Goal: Task Accomplishment & Management: Use online tool/utility

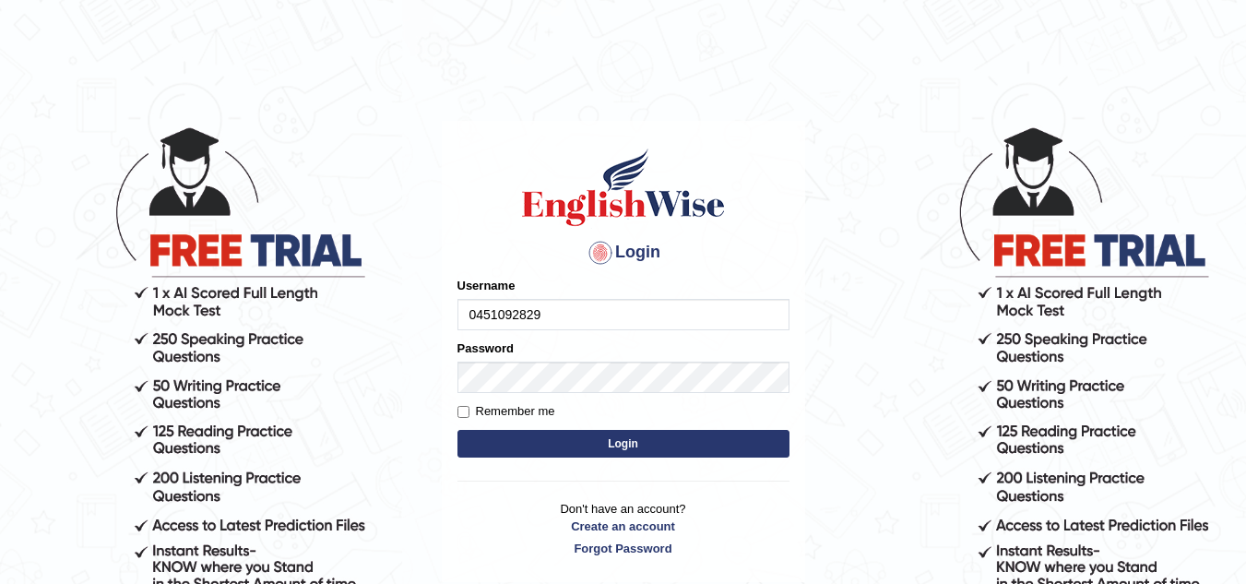
type input "0451092829"
click at [618, 445] on button "Login" at bounding box center [623, 444] width 332 height 28
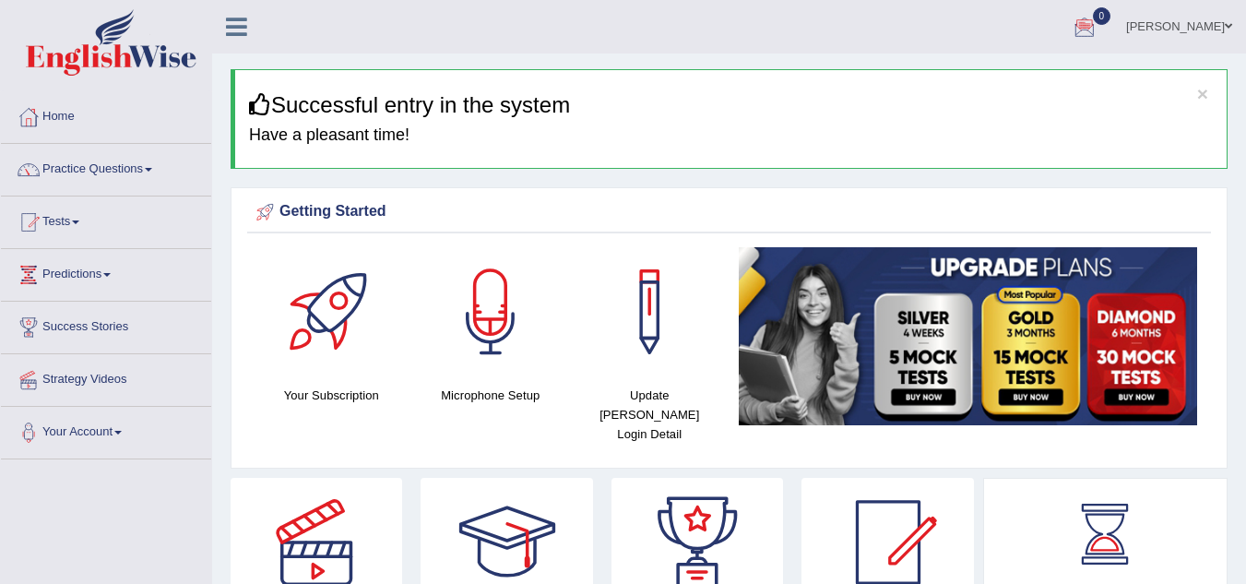
click at [146, 170] on link "Practice Questions" at bounding box center [106, 167] width 210 height 46
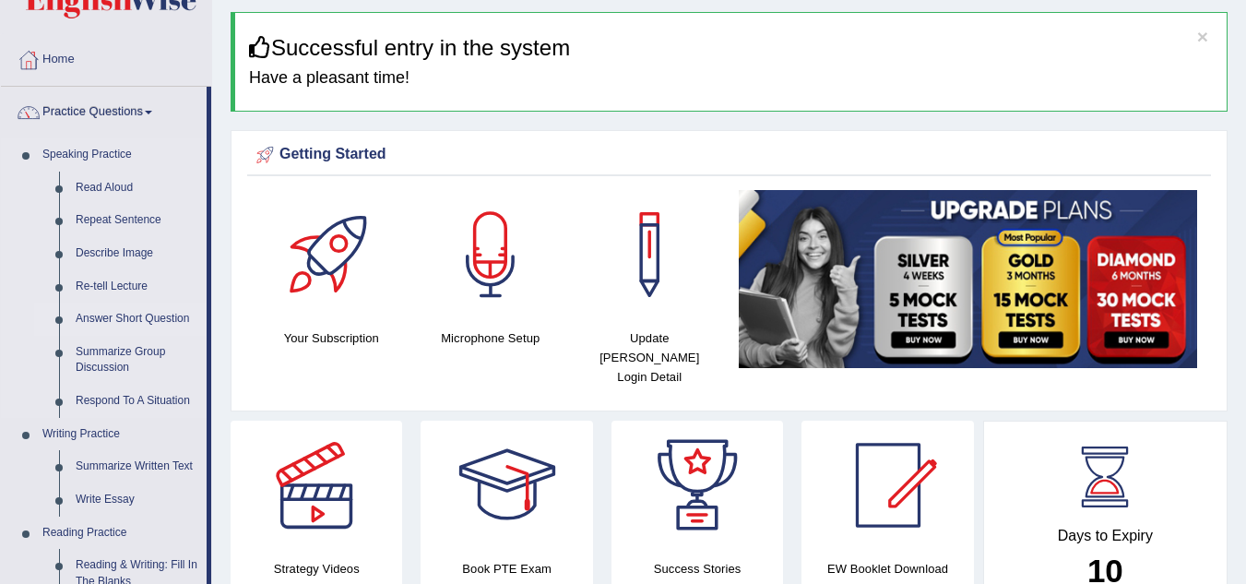
scroll to position [138, 0]
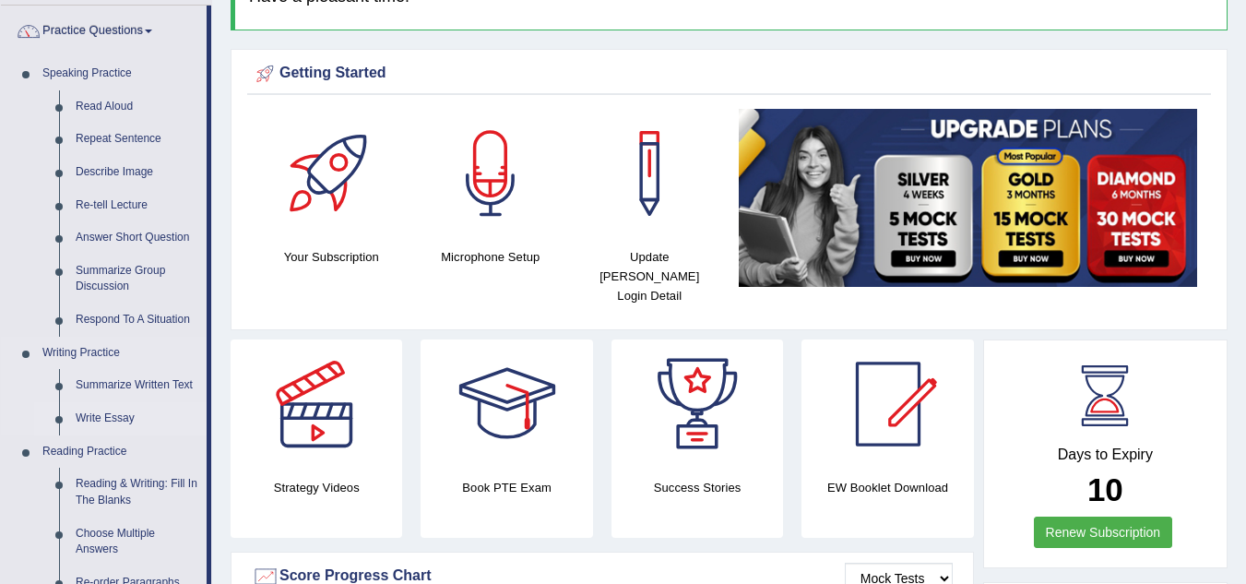
click at [79, 420] on link "Write Essay" at bounding box center [136, 418] width 139 height 33
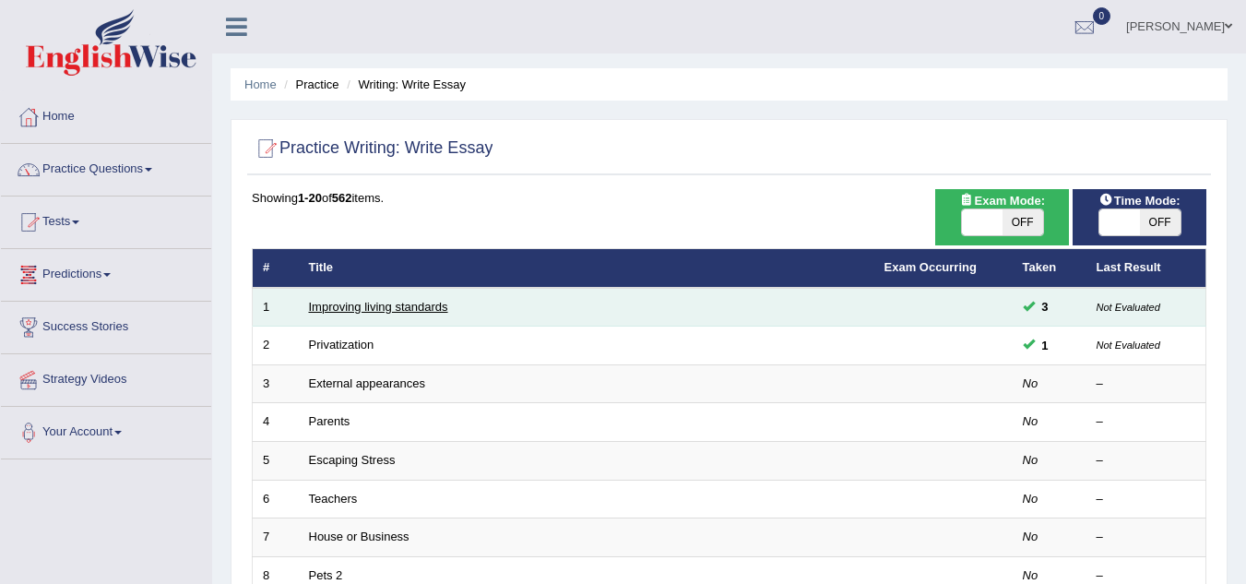
click at [374, 303] on link "Improving living standards" at bounding box center [378, 307] width 139 height 14
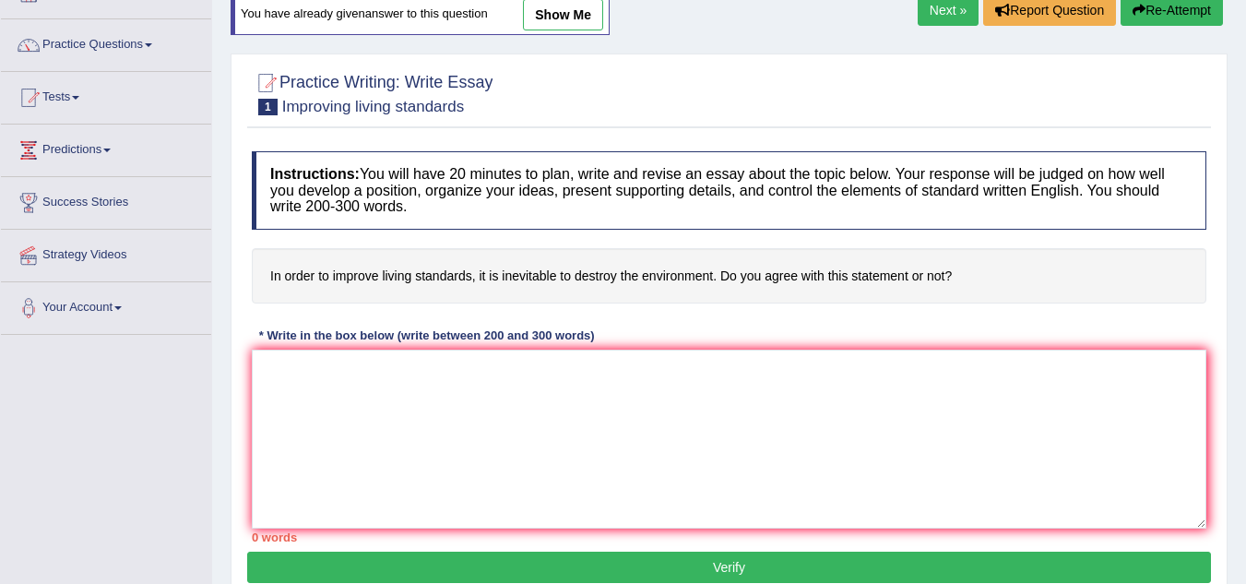
scroll to position [124, 0]
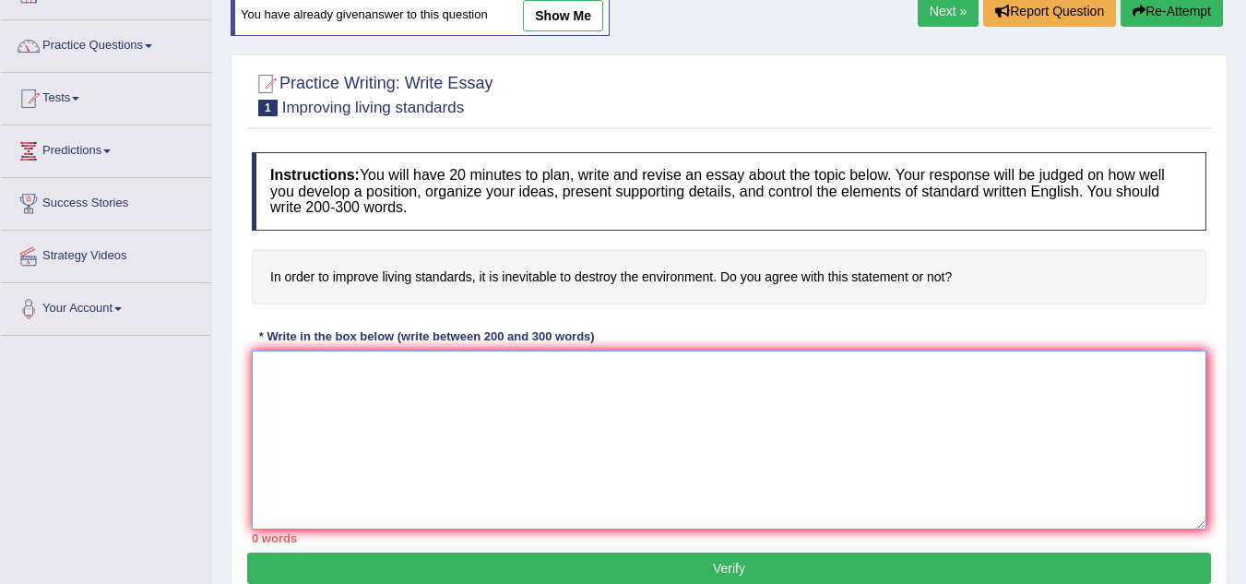
click at [496, 384] on textarea at bounding box center [729, 439] width 954 height 179
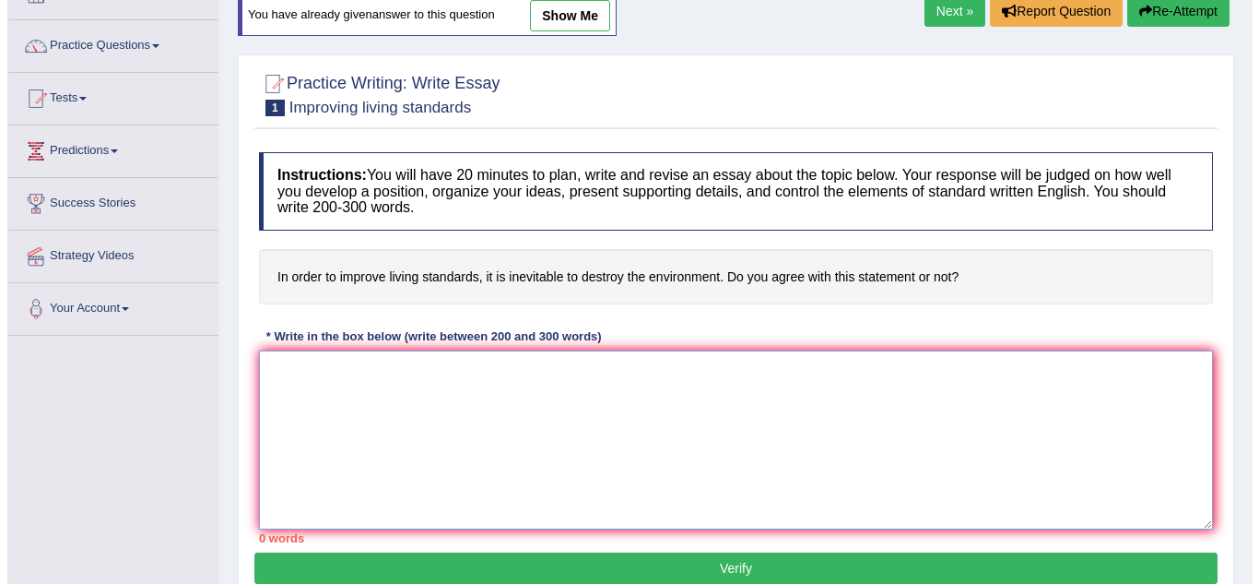
scroll to position [0, 0]
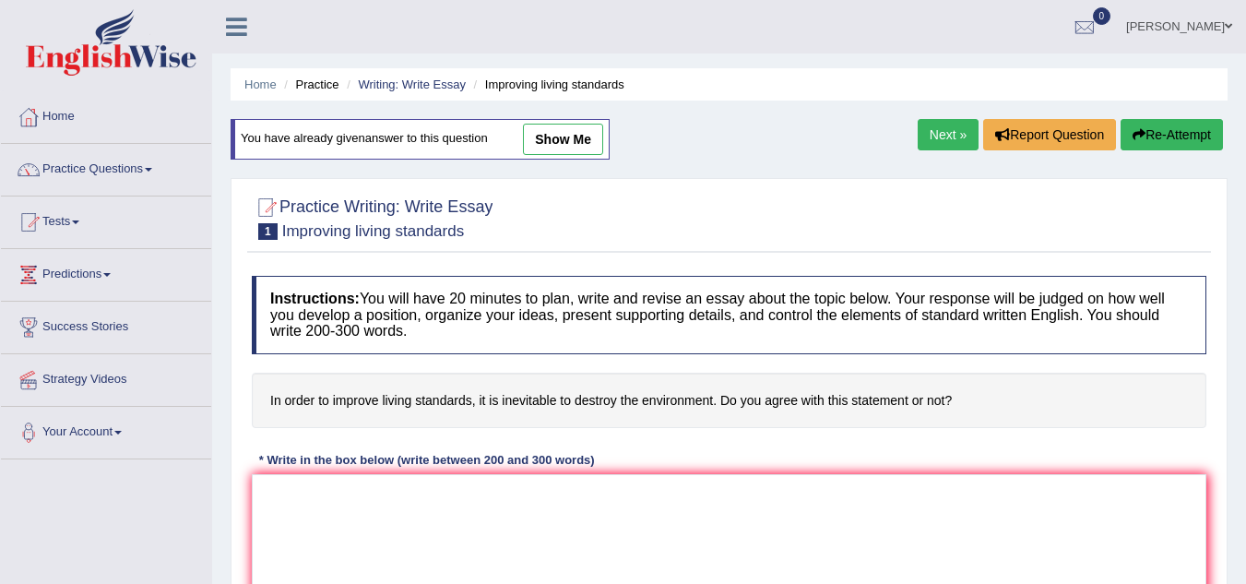
click at [567, 136] on link "show me" at bounding box center [563, 139] width 80 height 31
type textarea "The increasing influence of living standards on our lives has ignited numerous …"
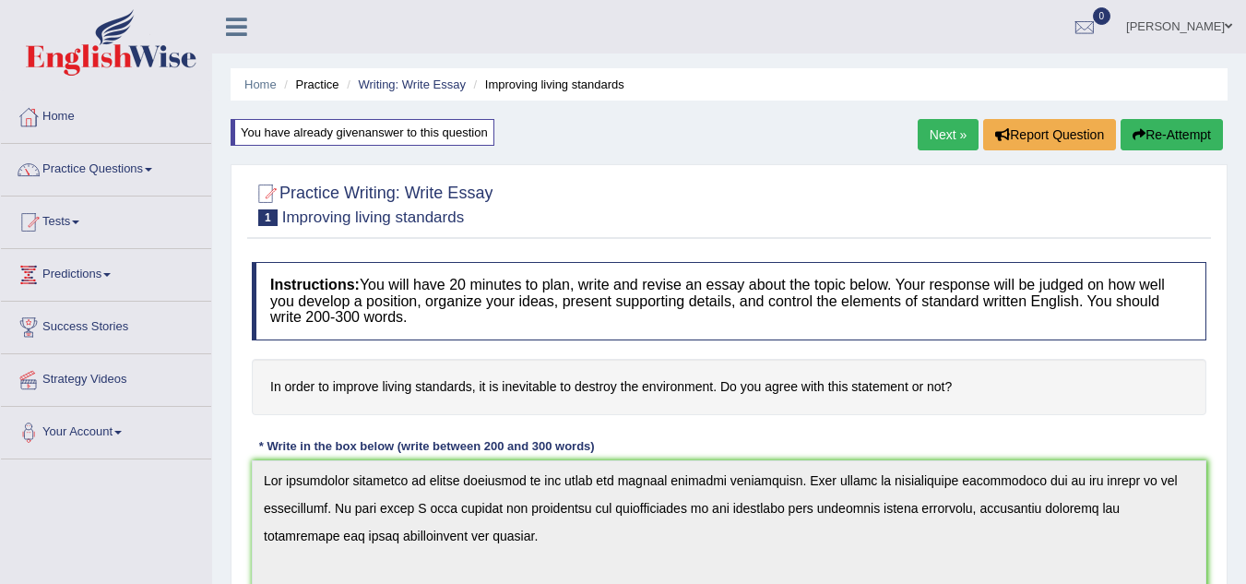
click at [125, 159] on link "Practice Questions" at bounding box center [106, 167] width 210 height 46
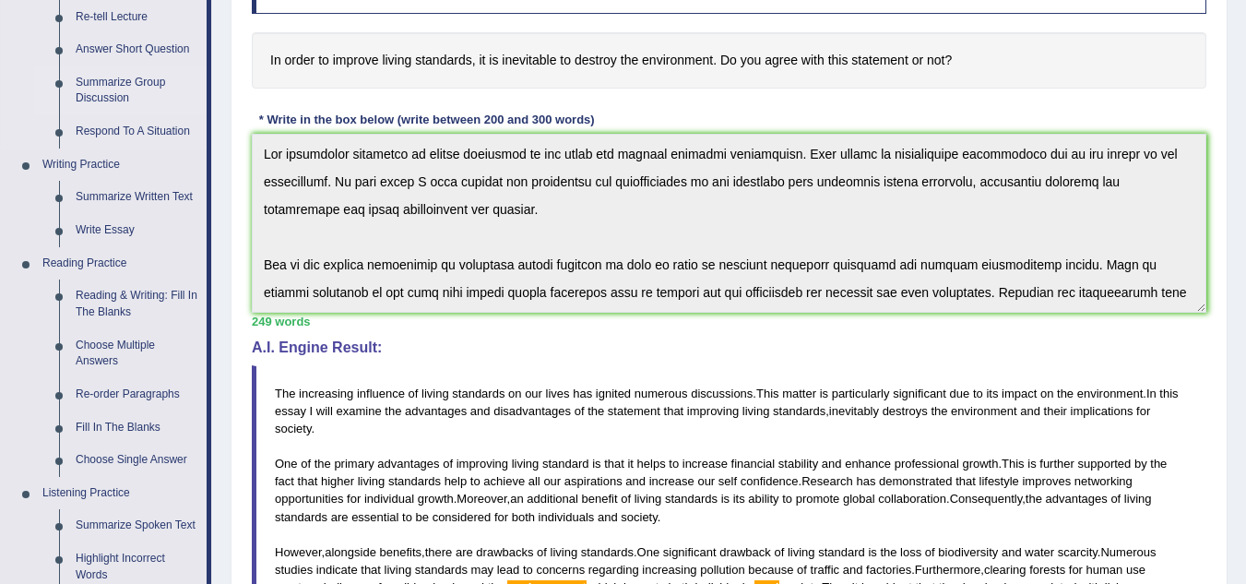
scroll to position [325, 0]
click at [79, 437] on link "Fill In The Blanks" at bounding box center [136, 428] width 139 height 33
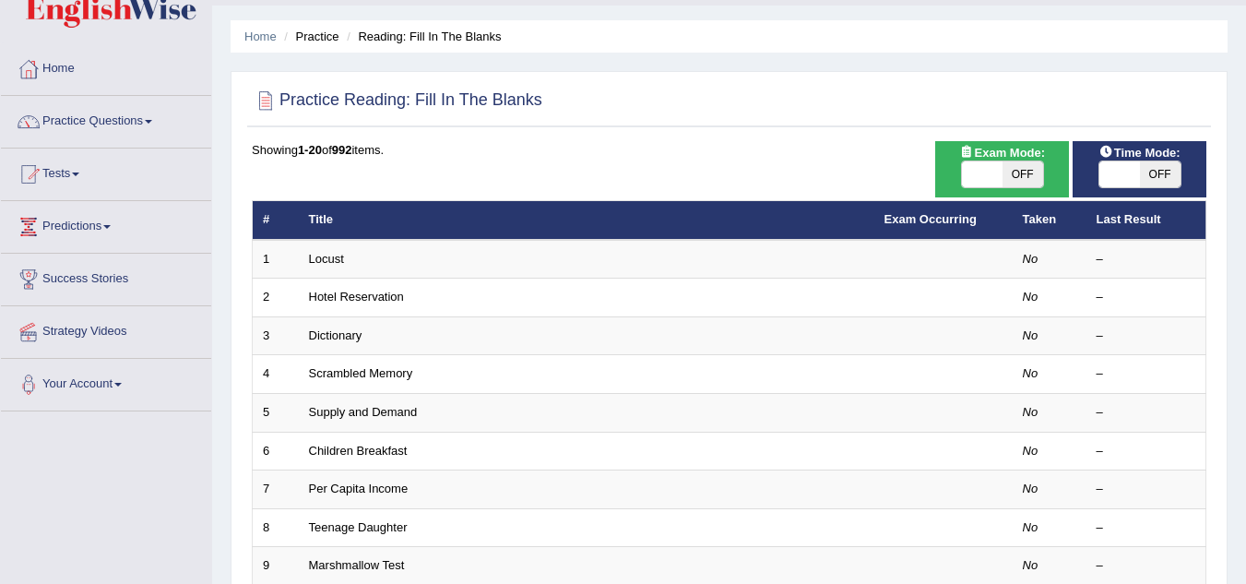
scroll to position [47, 0]
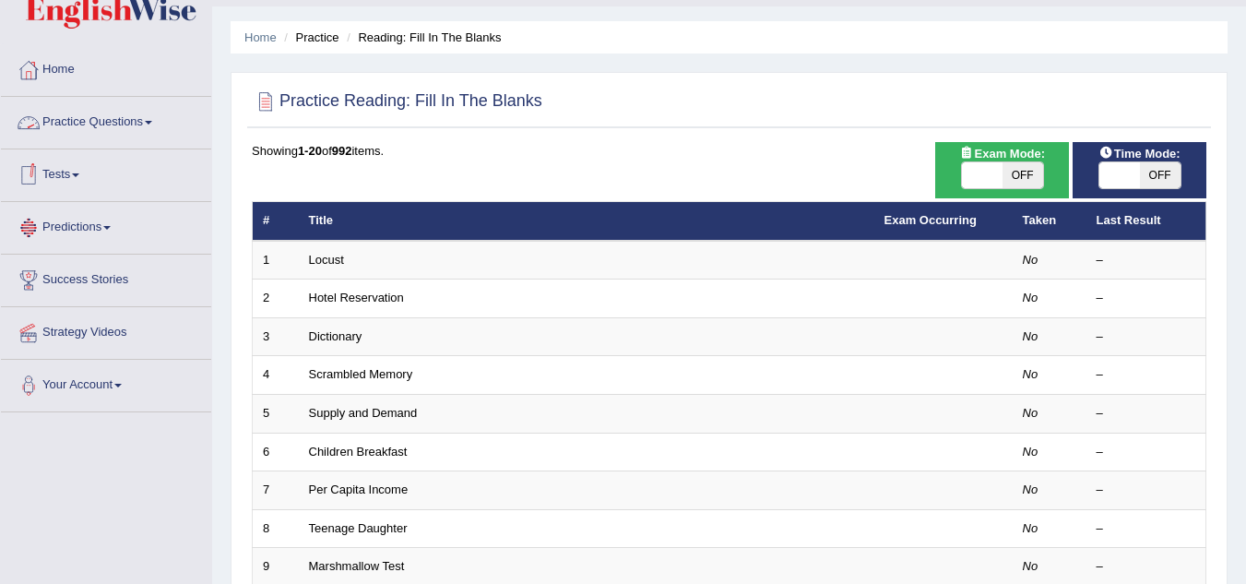
click at [117, 120] on link "Practice Questions" at bounding box center [106, 120] width 210 height 46
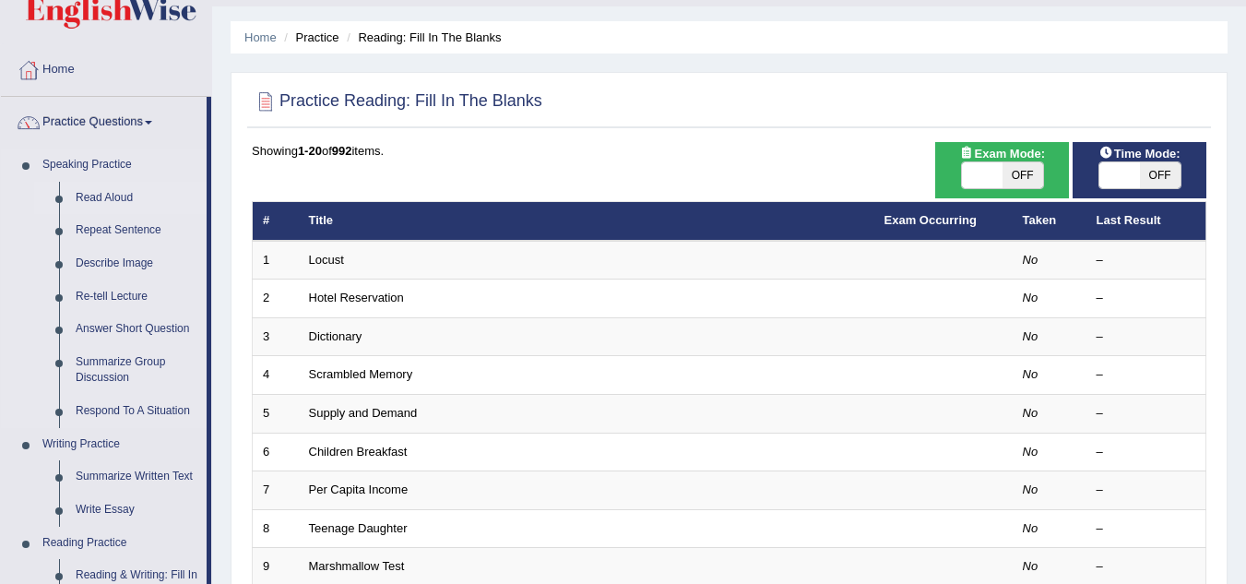
click at [104, 195] on link "Read Aloud" at bounding box center [136, 198] width 139 height 33
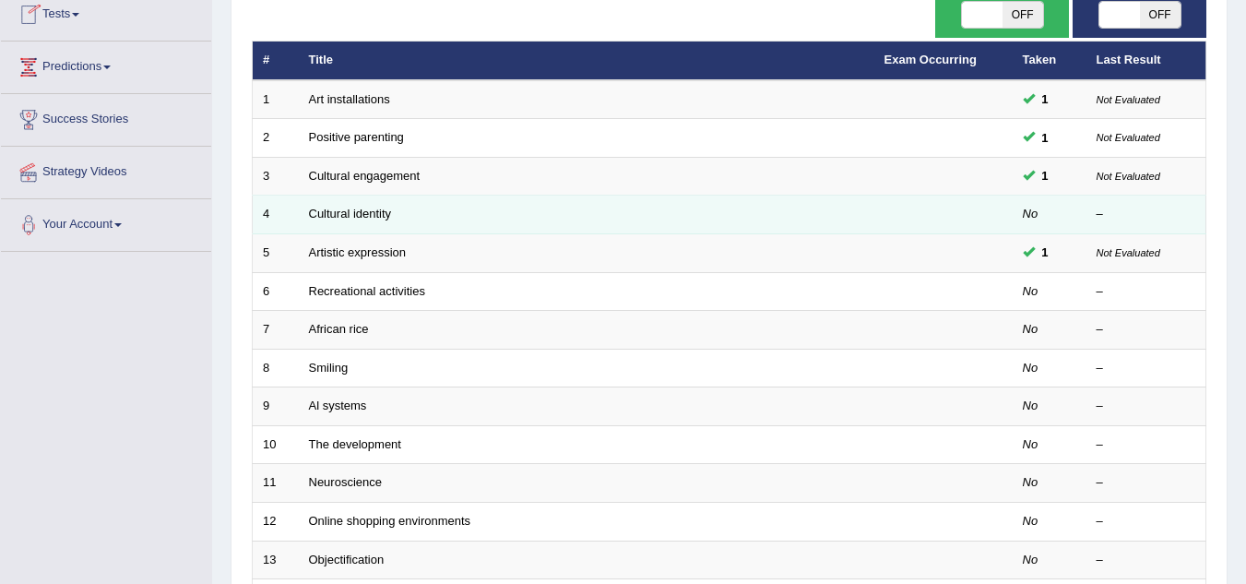
scroll to position [208, 0]
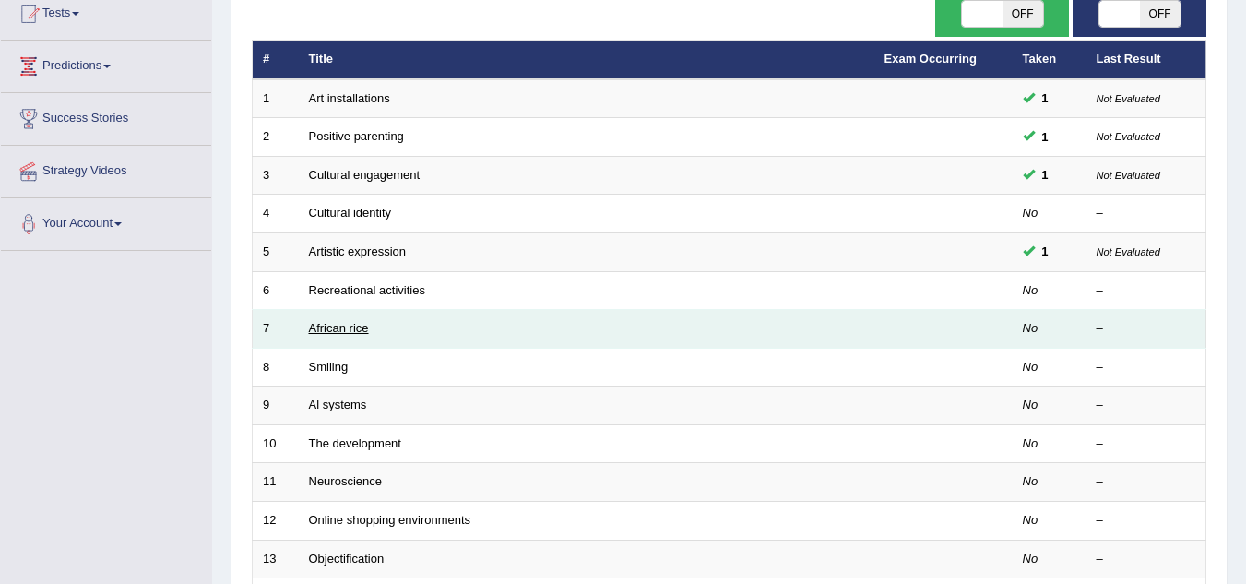
click at [351, 333] on link "African rice" at bounding box center [339, 328] width 60 height 14
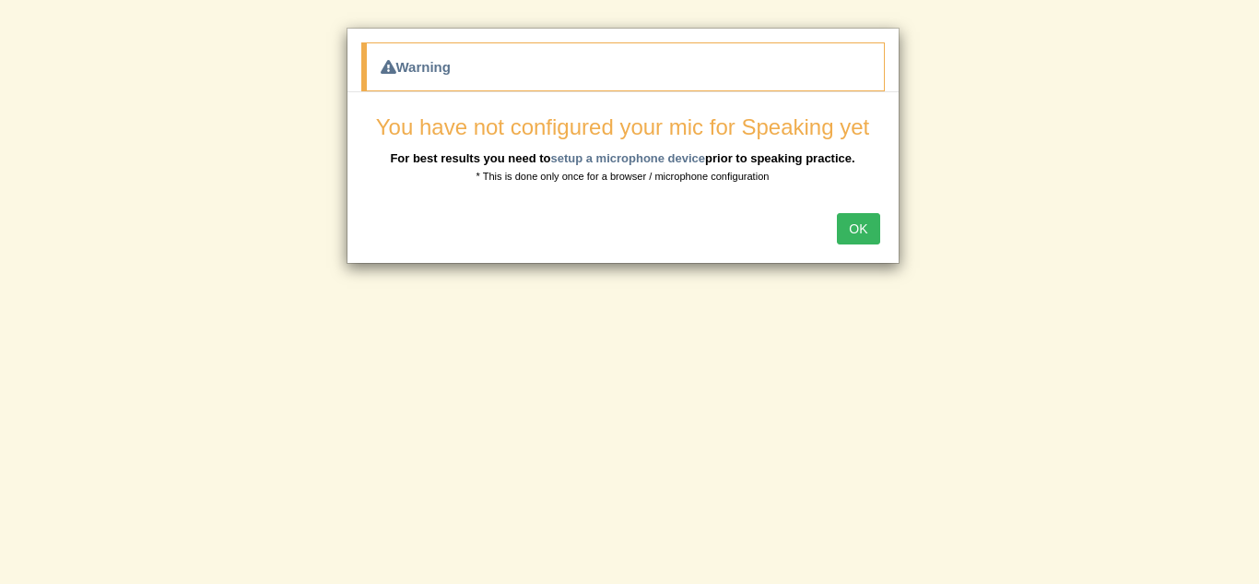
click at [856, 217] on button "OK" at bounding box center [858, 228] width 42 height 31
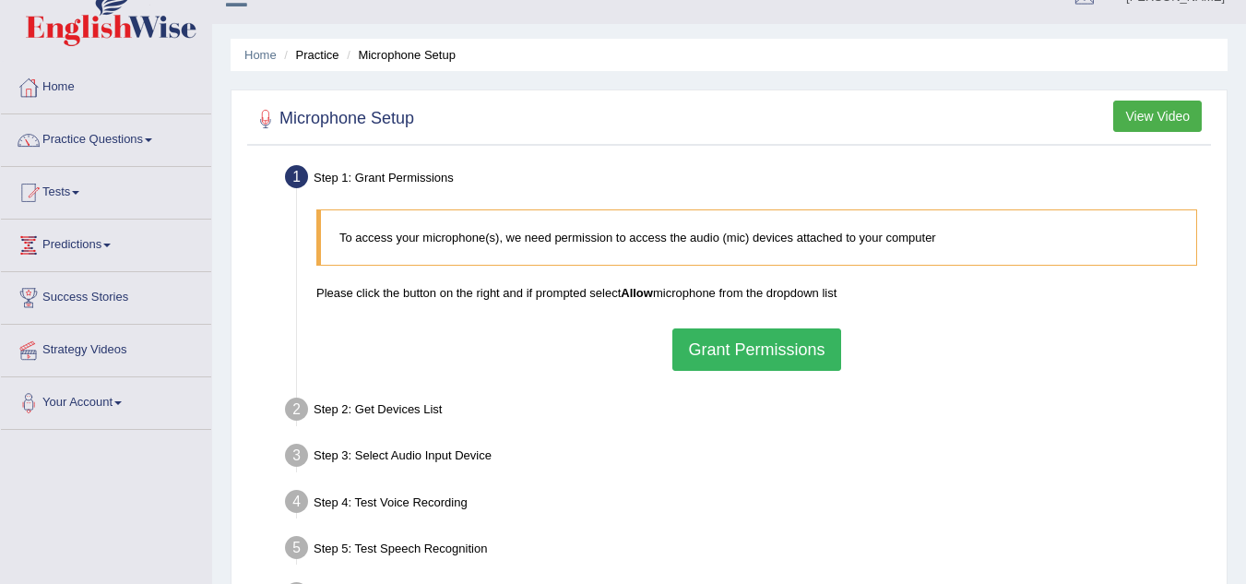
scroll to position [30, 0]
click at [794, 349] on button "Grant Permissions" at bounding box center [756, 348] width 168 height 42
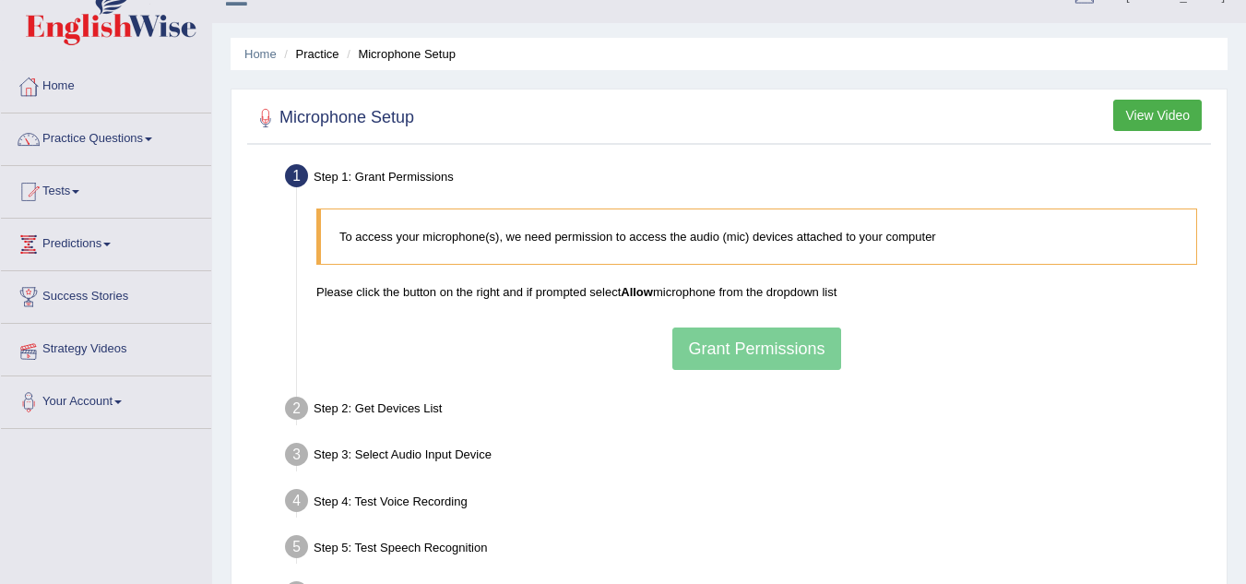
click at [32, 362] on div at bounding box center [29, 350] width 28 height 28
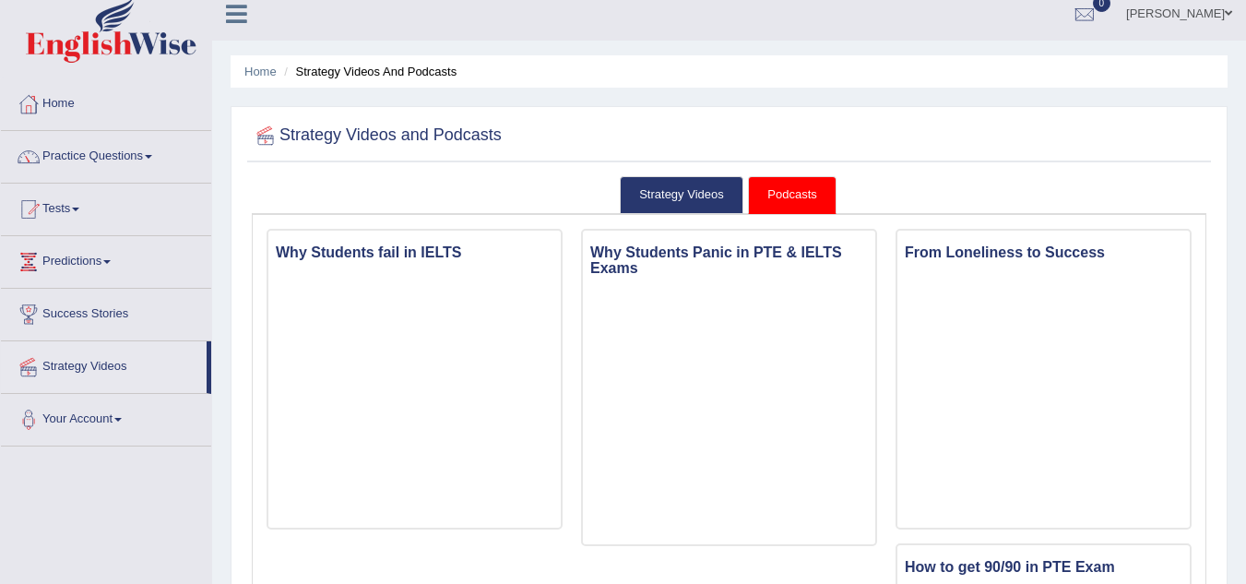
scroll to position [14, 0]
click at [134, 138] on link "Practice Questions" at bounding box center [106, 153] width 210 height 46
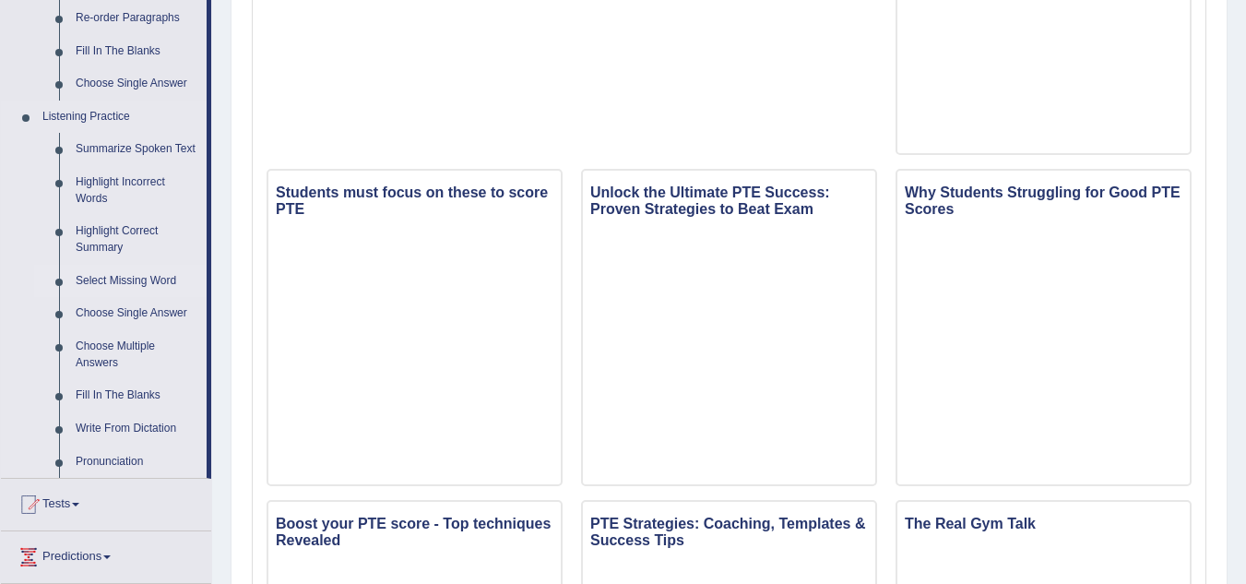
scroll to position [704, 0]
click at [158, 302] on link "Choose Single Answer" at bounding box center [136, 312] width 139 height 33
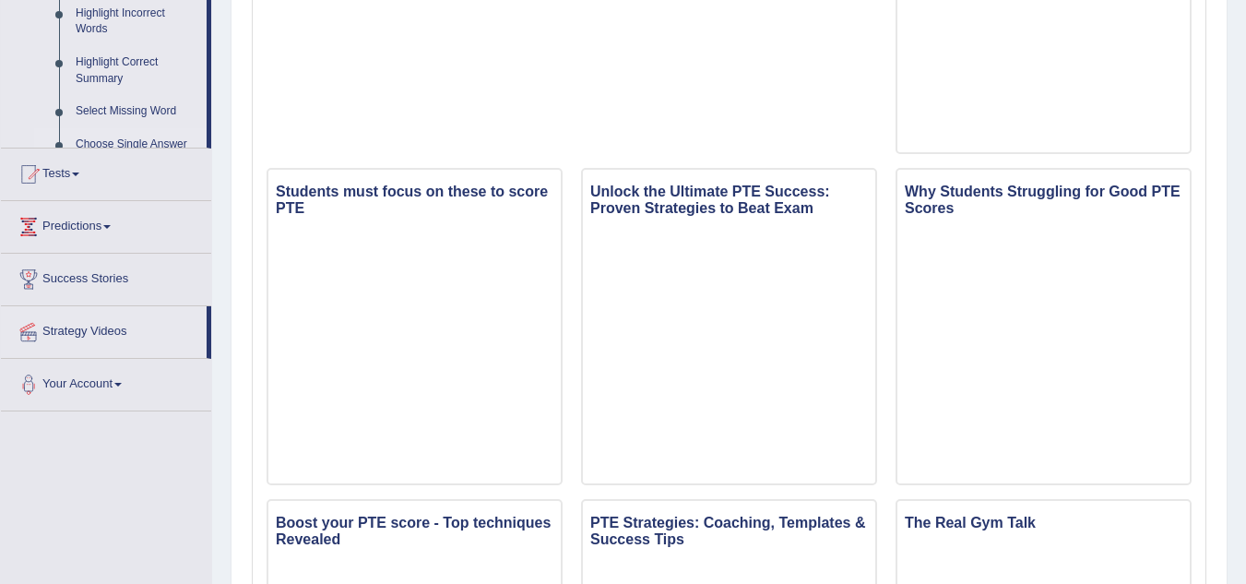
scroll to position [324, 0]
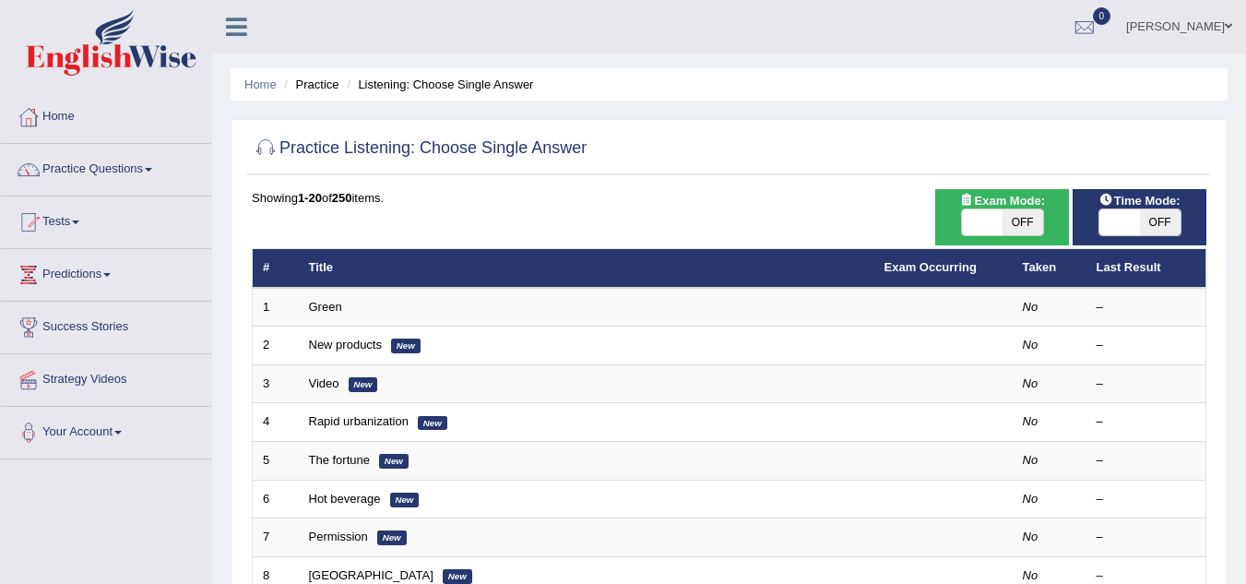
click at [155, 158] on link "Practice Questions" at bounding box center [106, 167] width 210 height 46
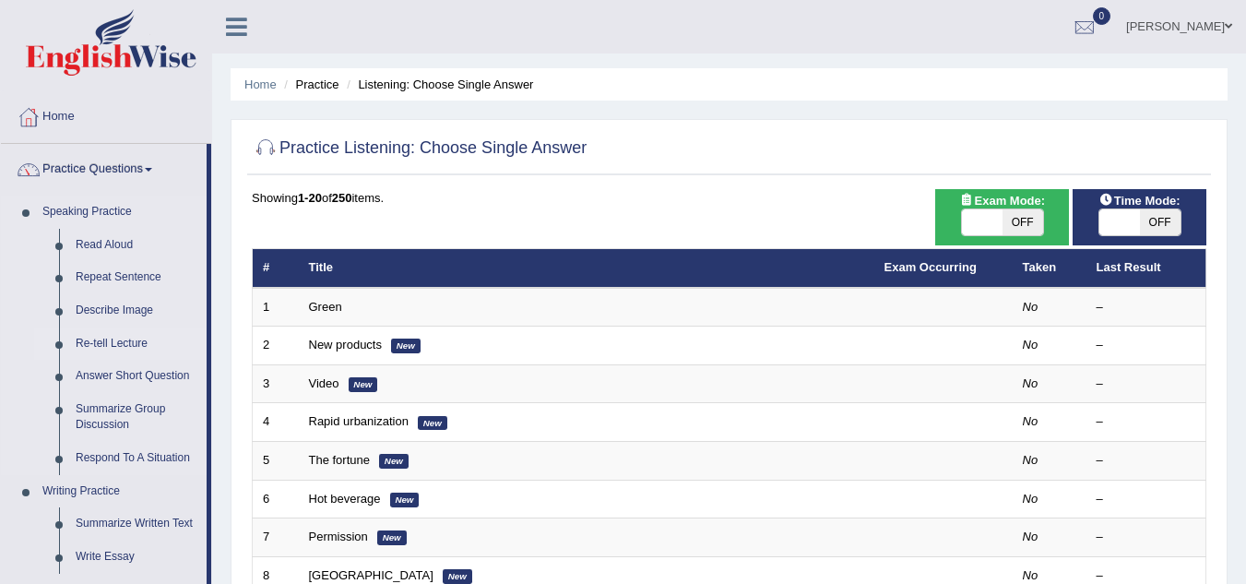
click at [61, 348] on li "Re-tell Lecture" at bounding box center [120, 343] width 172 height 33
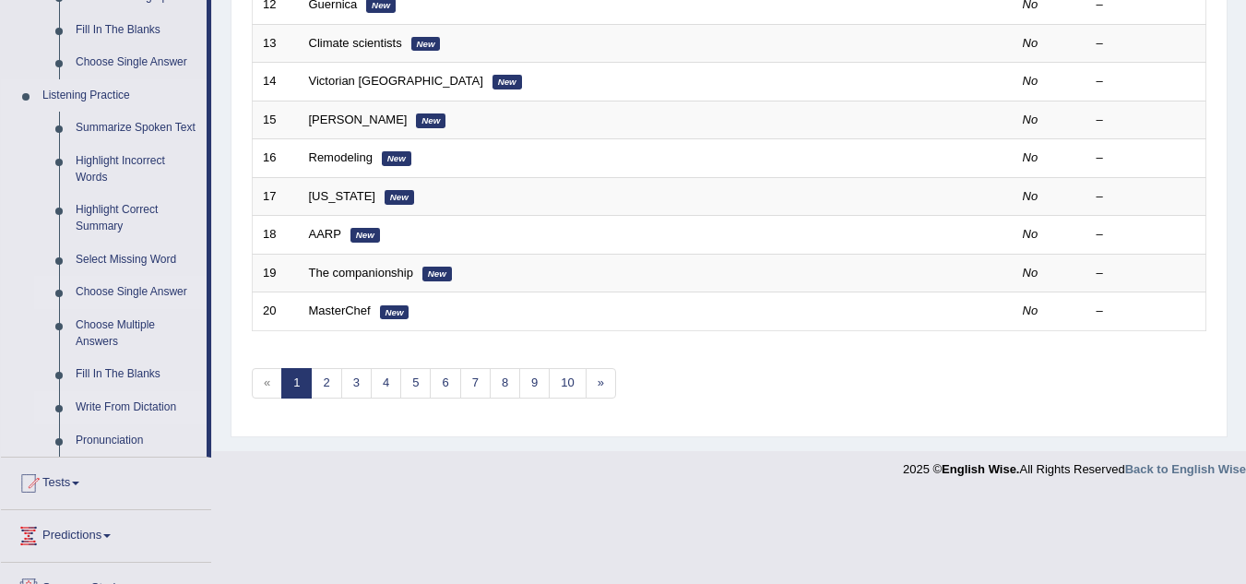
scroll to position [723, 0]
click at [103, 152] on link "Highlight Incorrect Words" at bounding box center [136, 170] width 139 height 49
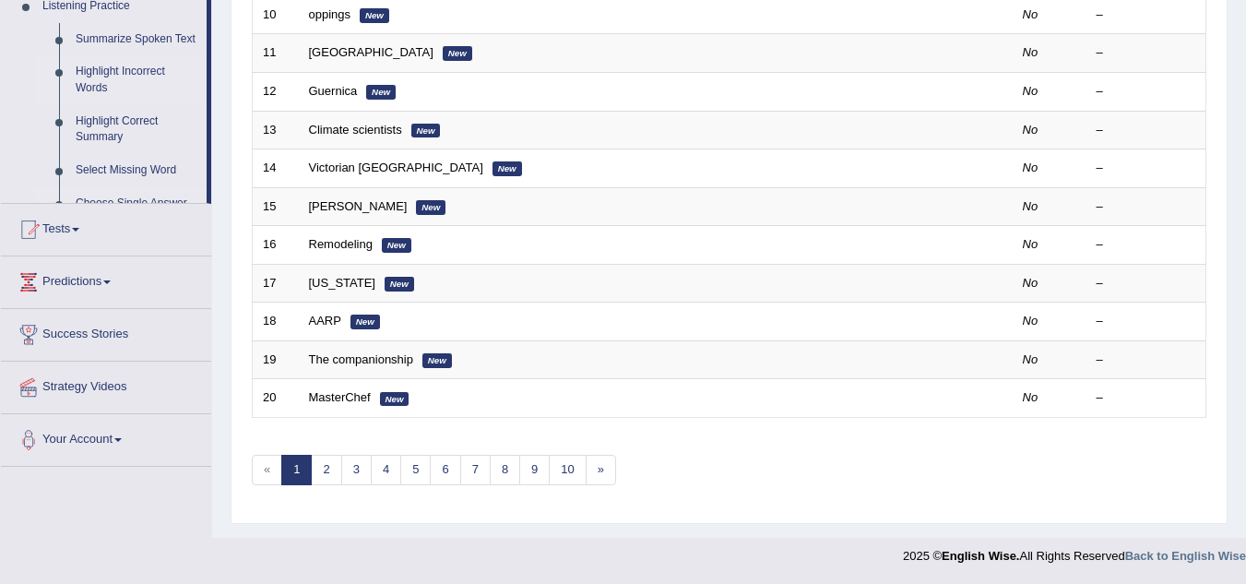
scroll to position [637, 0]
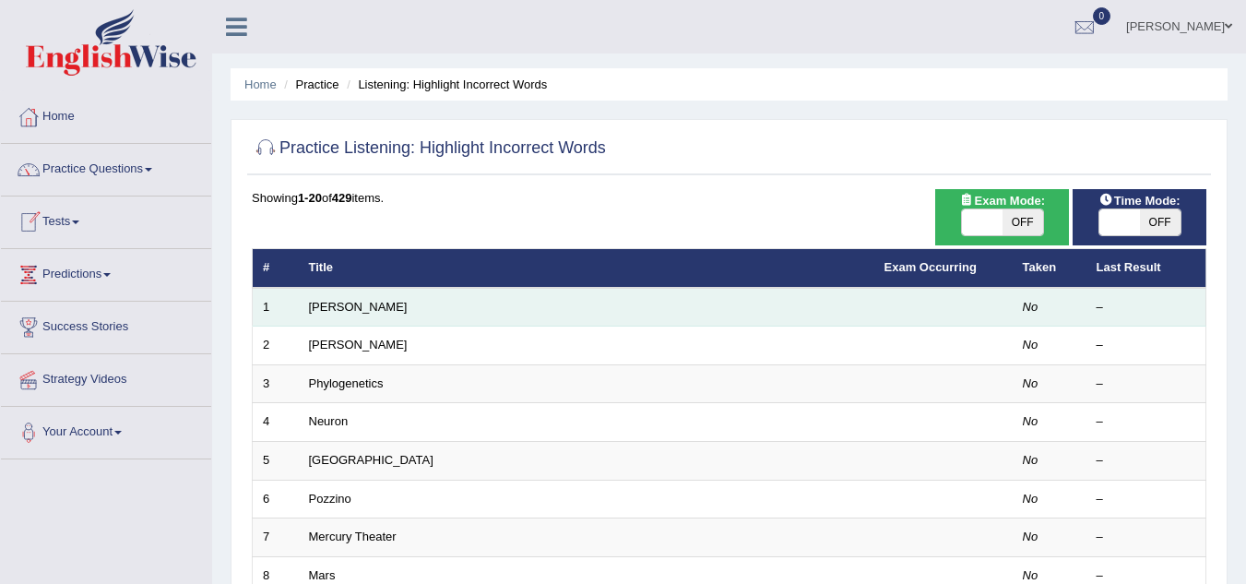
click at [346, 296] on td "Harold" at bounding box center [586, 307] width 575 height 39
click at [324, 313] on link "[PERSON_NAME]" at bounding box center [358, 307] width 99 height 14
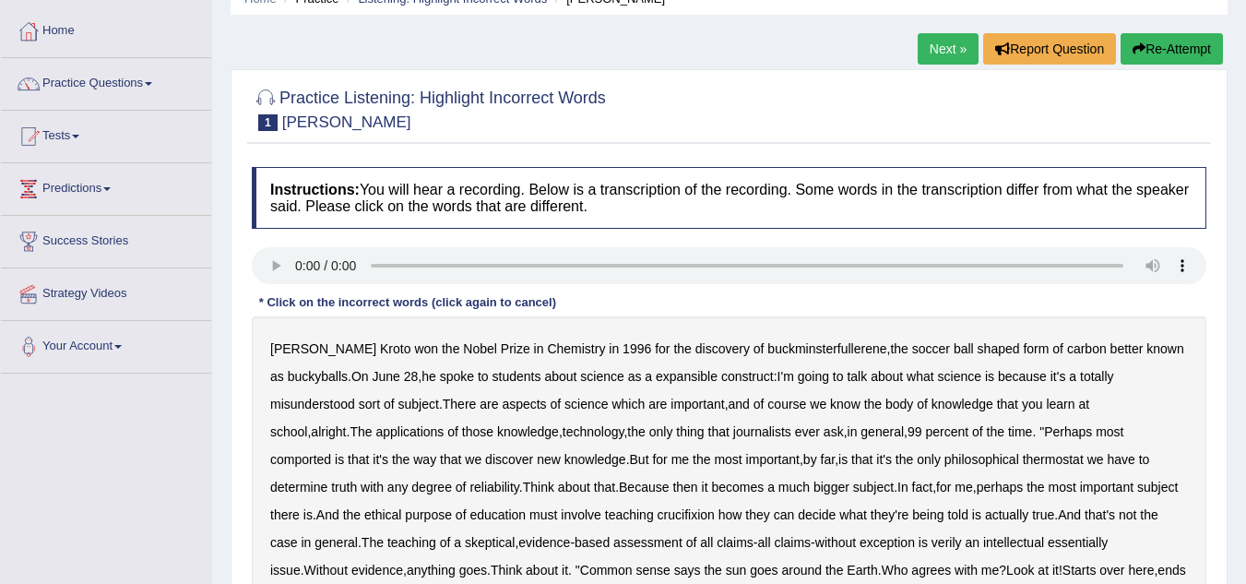
scroll to position [89, 0]
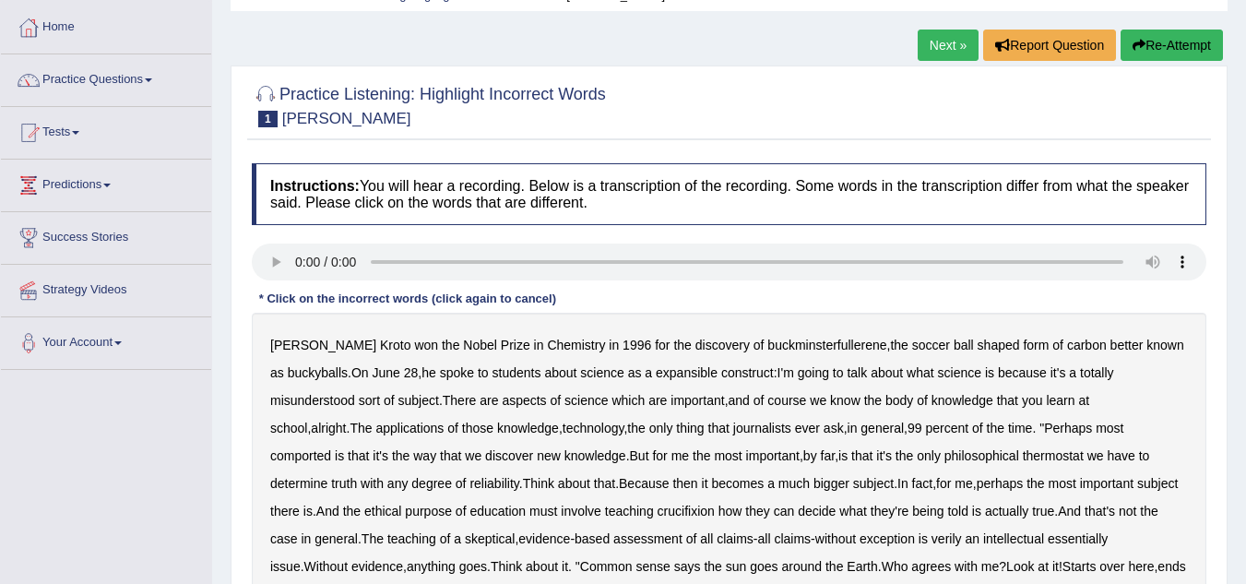
click at [672, 368] on b "expansible" at bounding box center [687, 372] width 62 height 15
click at [331, 448] on b "comported" at bounding box center [300, 455] width 61 height 15
click at [1023, 449] on b "thermostat" at bounding box center [1053, 455] width 61 height 15
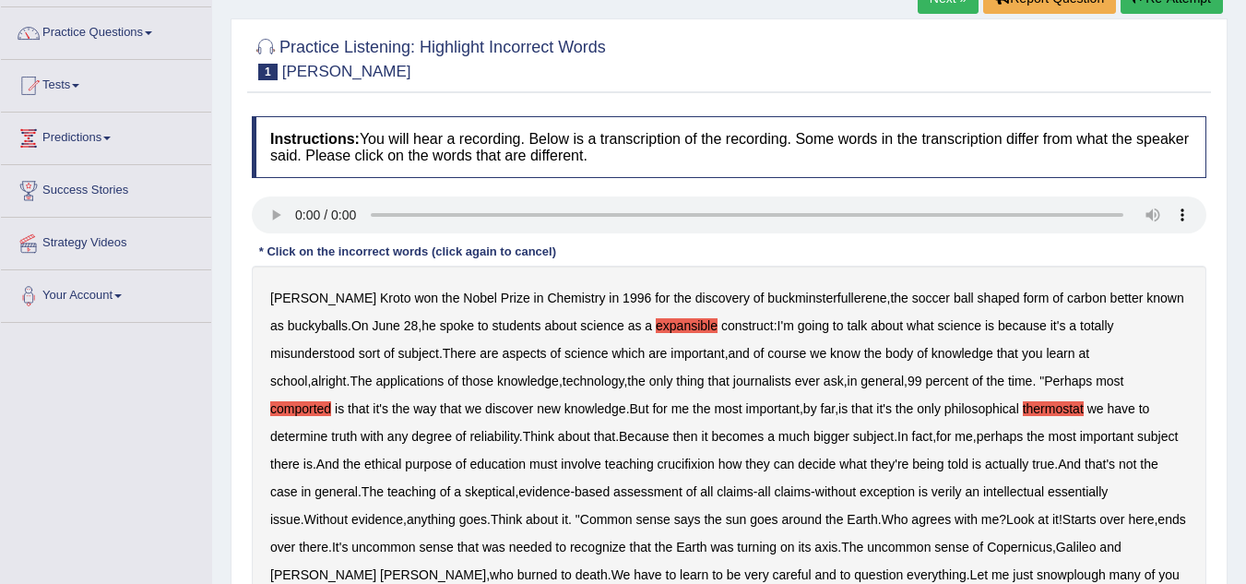
scroll to position [137, 0]
click at [597, 454] on div "Harold Kroto won the Nobel Prize in Chemistry in 1996 for the discovery of buck…" at bounding box center [729, 477] width 954 height 424
click at [657, 462] on b "crucifixion" at bounding box center [685, 462] width 57 height 15
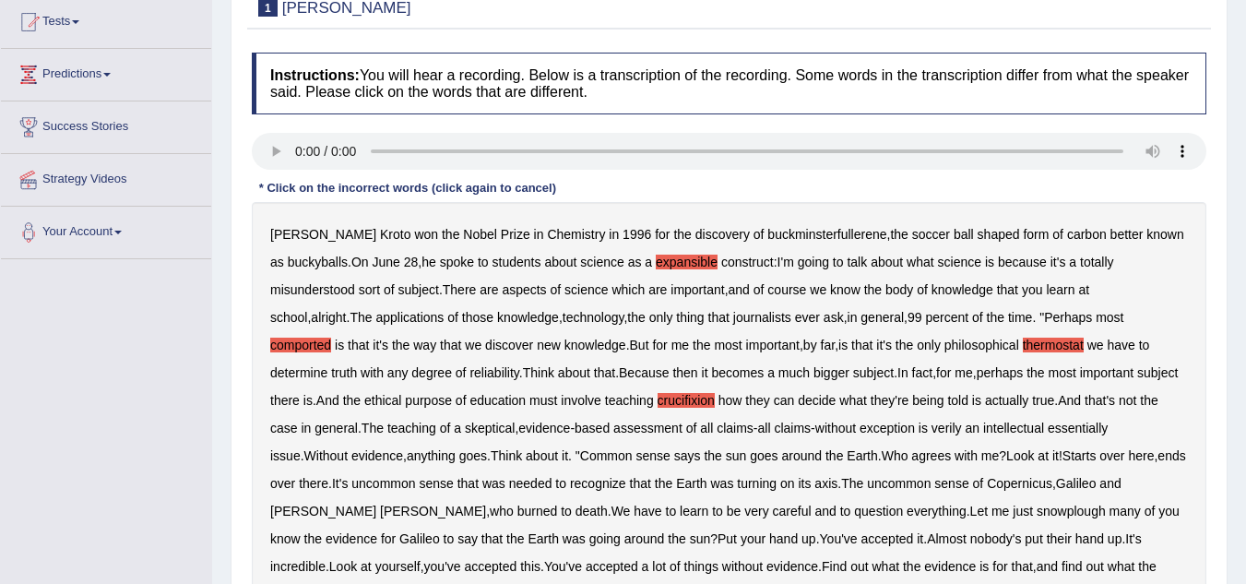
scroll to position [203, 0]
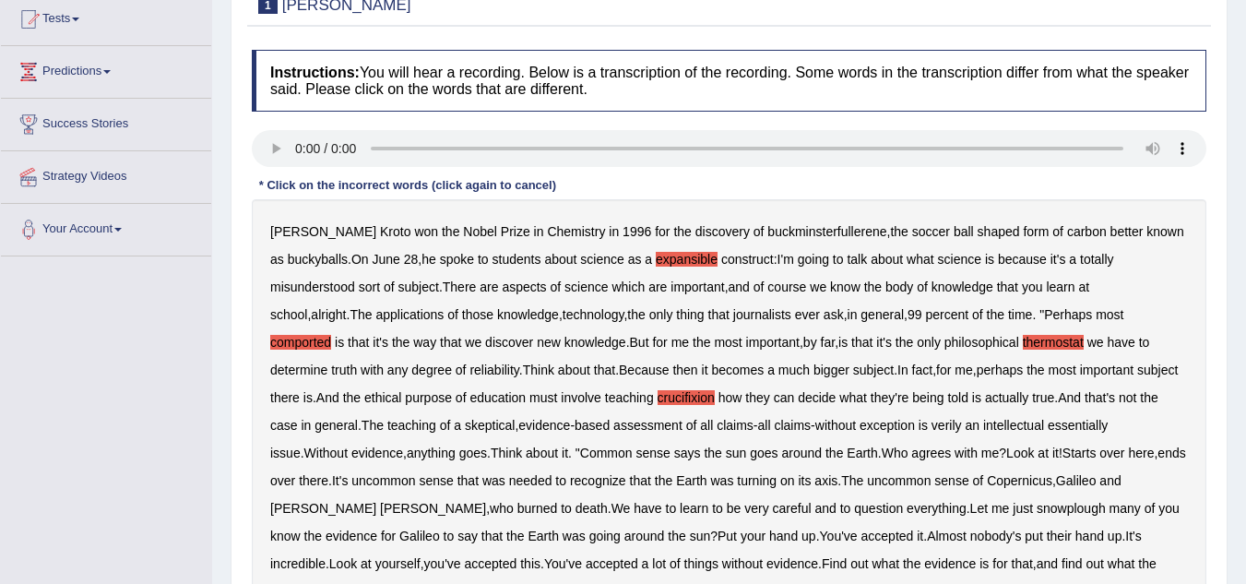
click at [828, 415] on div "Harold Kroto won the Nobel Prize in Chemistry in 1996 for the discovery of buck…" at bounding box center [729, 411] width 954 height 424
click at [931, 422] on b "verily" at bounding box center [946, 425] width 30 height 15
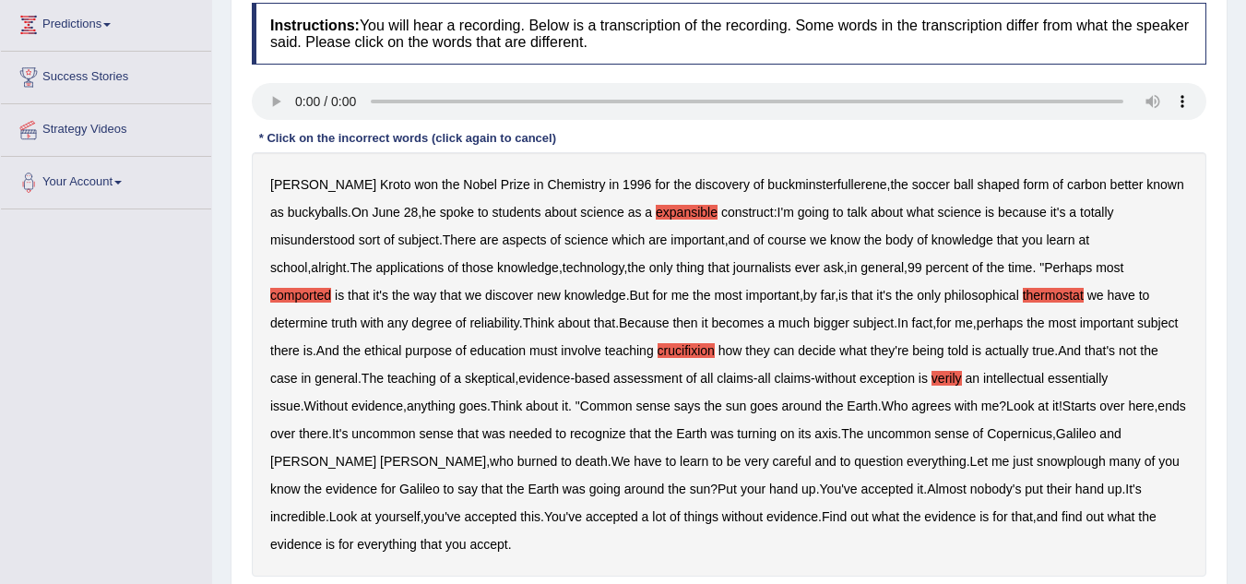
scroll to position [251, 0]
click at [1036, 460] on b "snowplough" at bounding box center [1070, 460] width 69 height 15
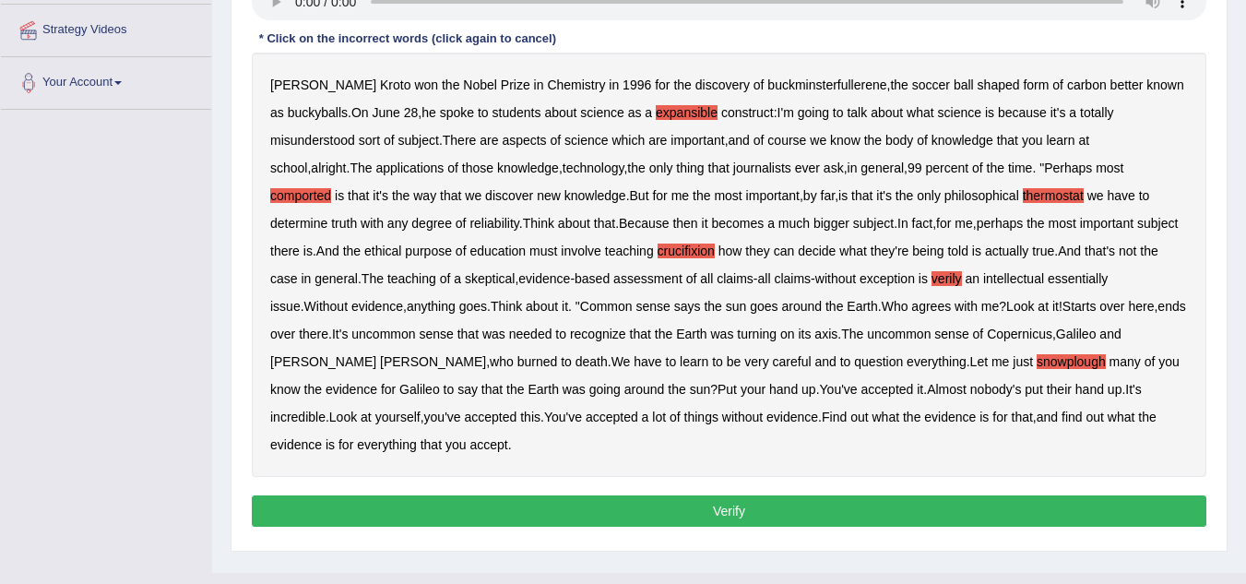
scroll to position [350, 0]
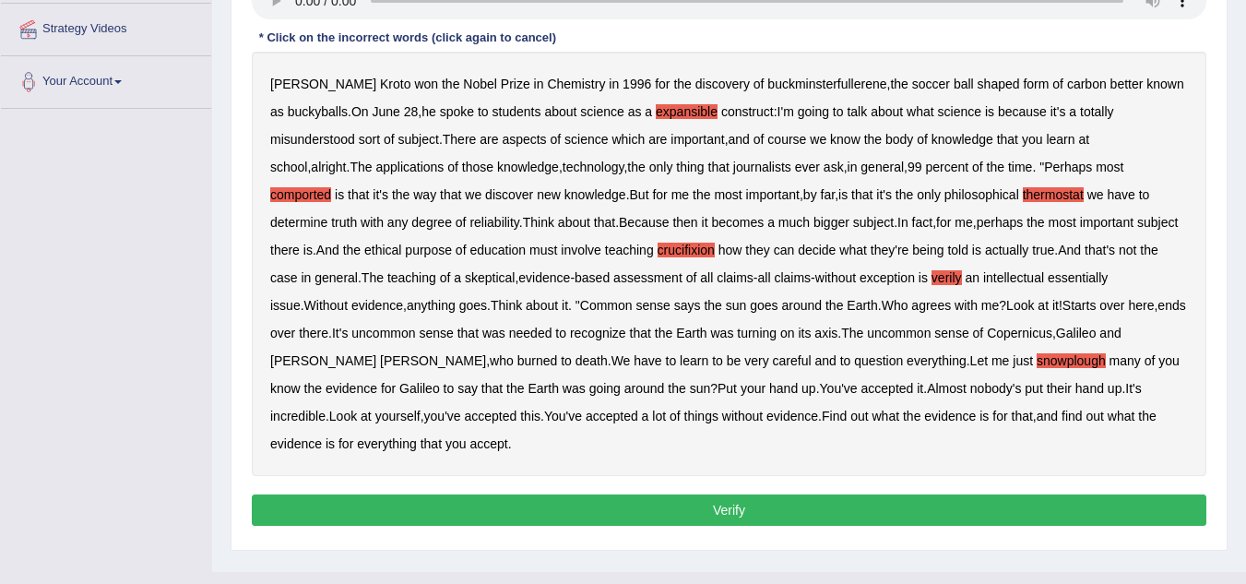
click at [990, 494] on button "Verify" at bounding box center [729, 509] width 954 height 31
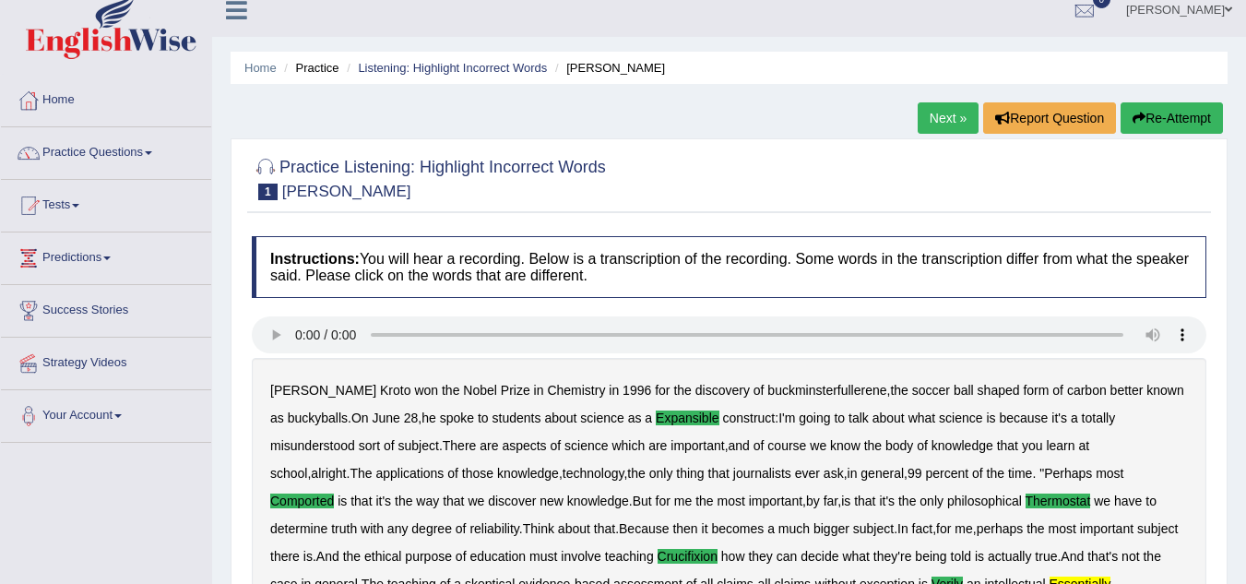
scroll to position [15, 0]
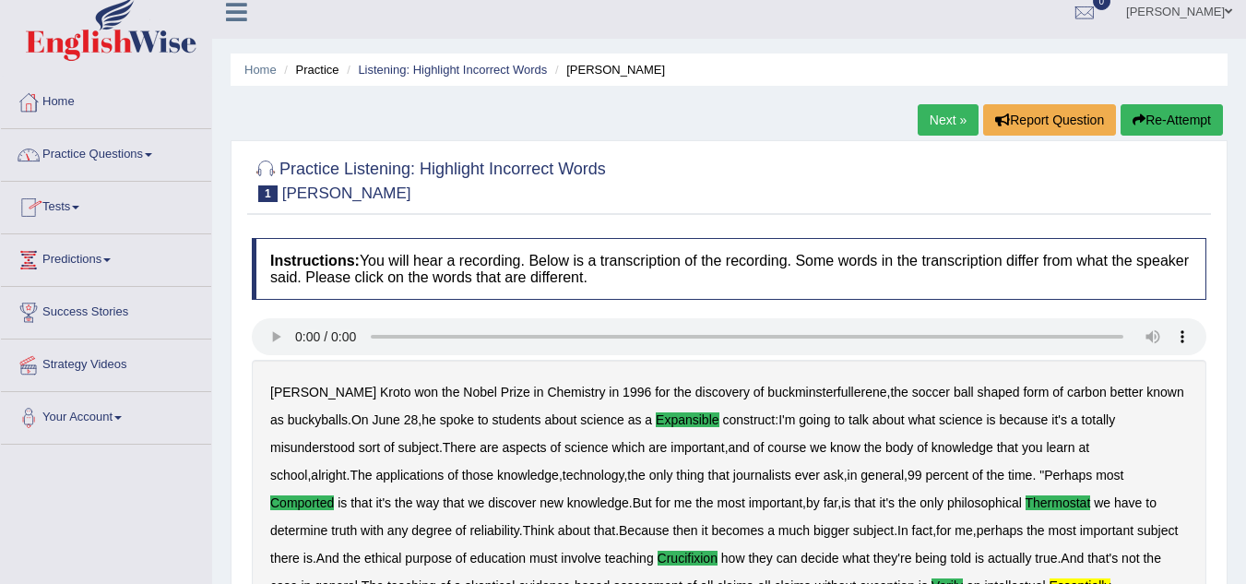
click at [118, 153] on link "Practice Questions" at bounding box center [106, 152] width 210 height 46
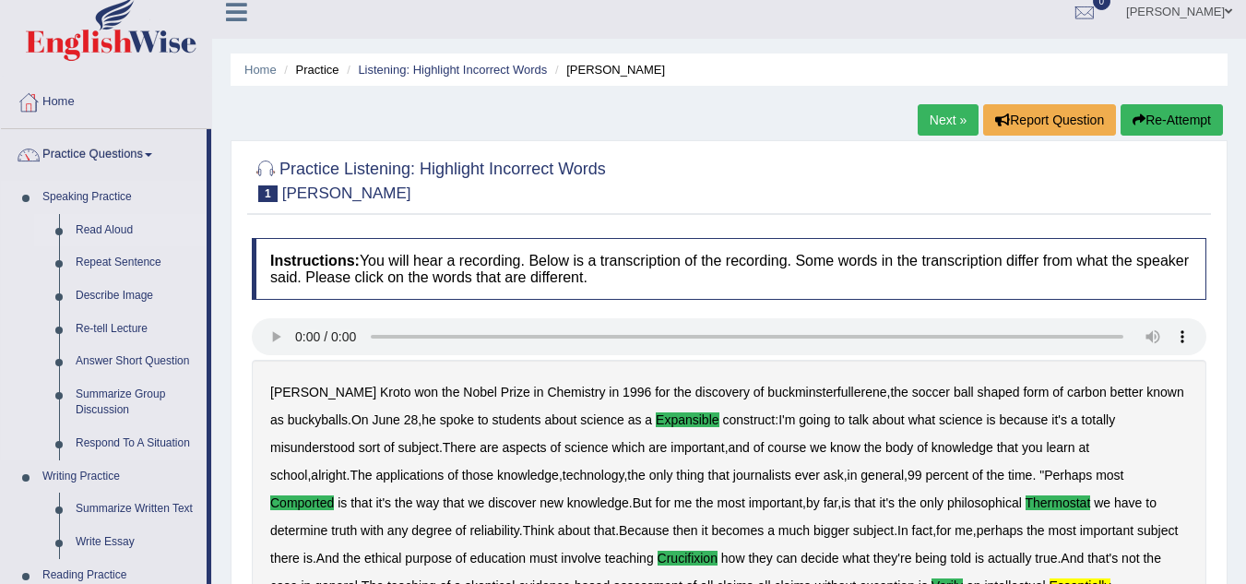
click at [76, 229] on link "Read Aloud" at bounding box center [136, 230] width 139 height 33
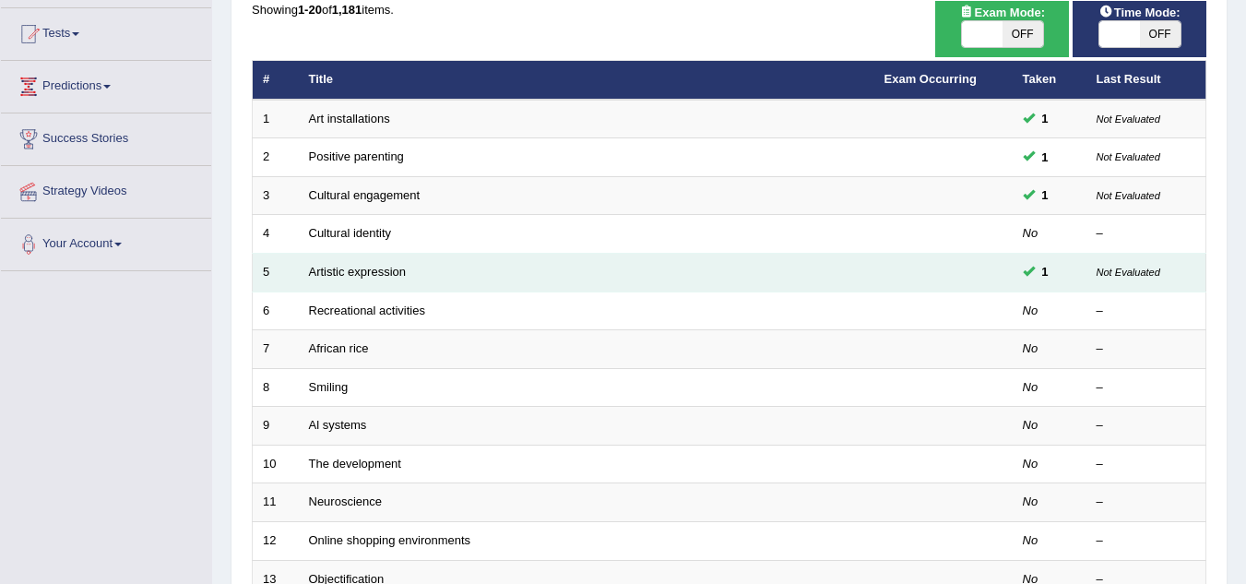
scroll to position [215, 0]
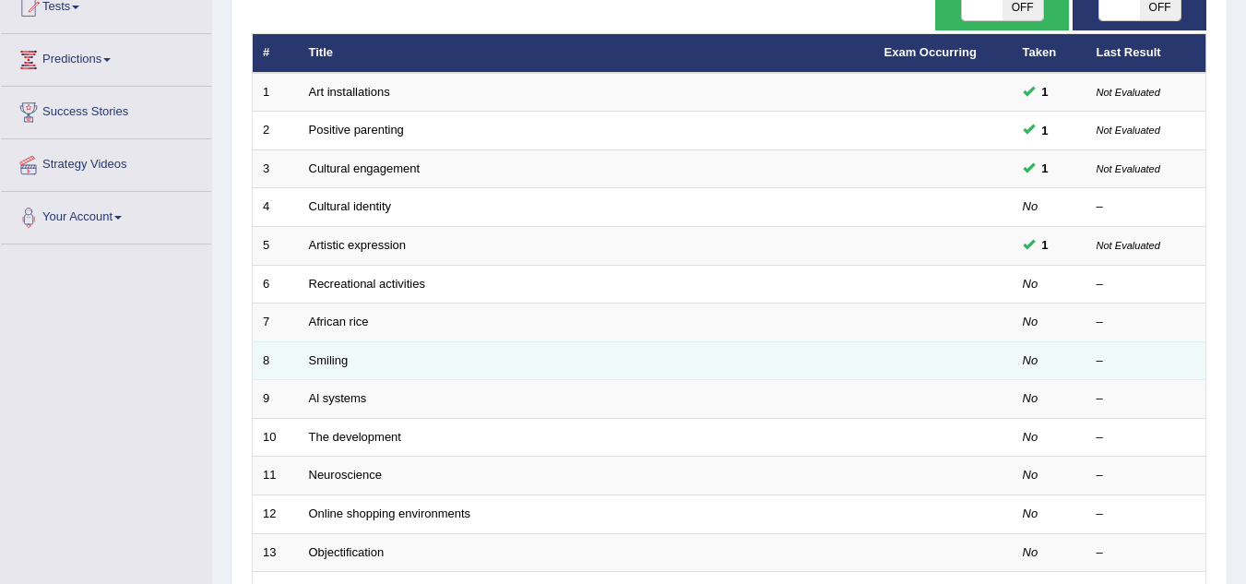
click at [325, 350] on td "Smiling" at bounding box center [586, 360] width 575 height 39
click at [325, 353] on link "Smiling" at bounding box center [329, 360] width 40 height 14
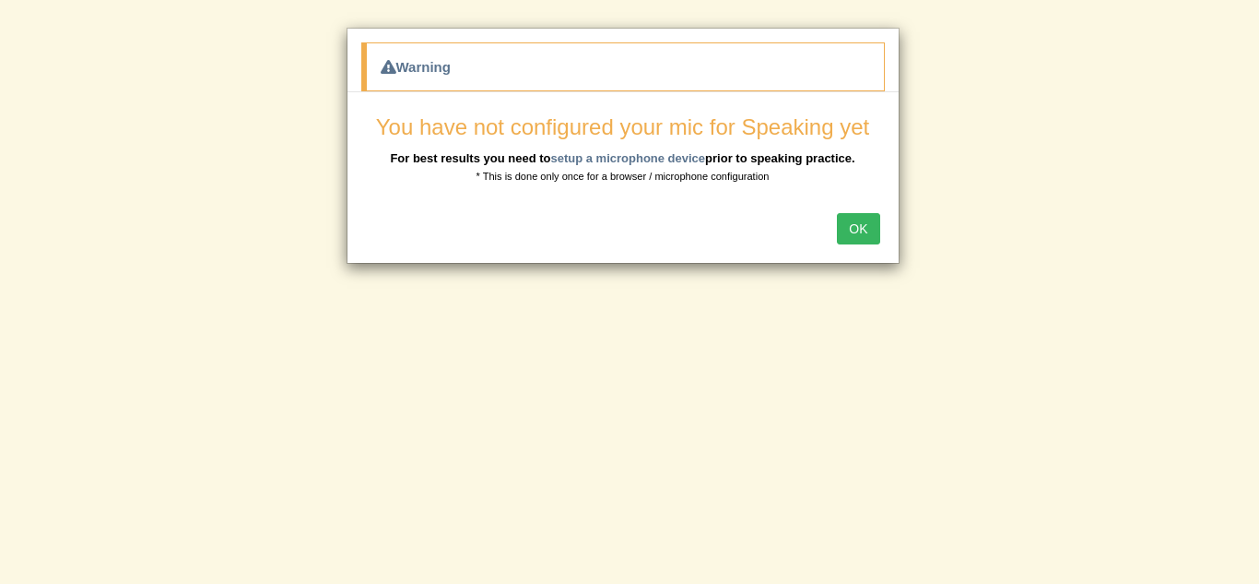
click at [853, 244] on button "OK" at bounding box center [858, 228] width 42 height 31
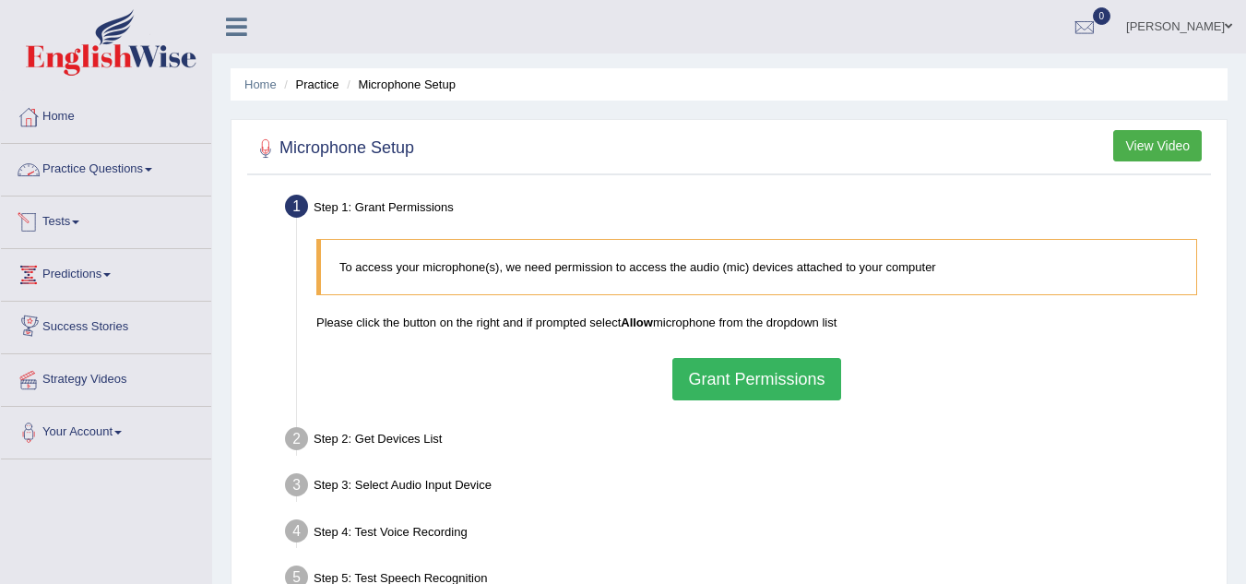
click at [138, 171] on link "Practice Questions" at bounding box center [106, 167] width 210 height 46
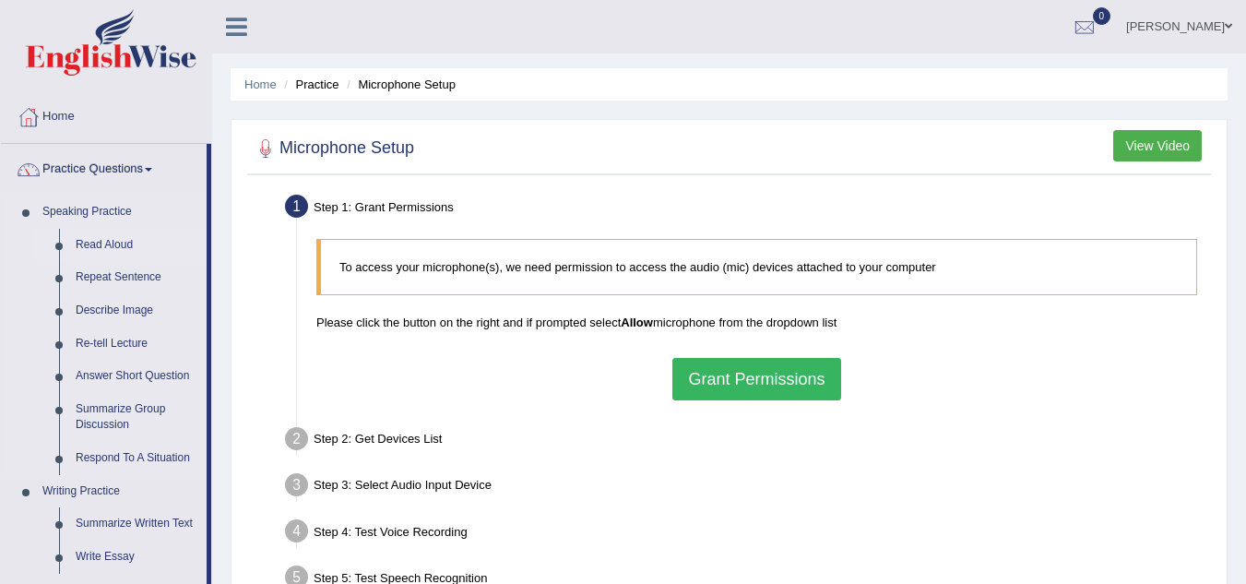
click at [94, 235] on link "Read Aloud" at bounding box center [136, 245] width 139 height 33
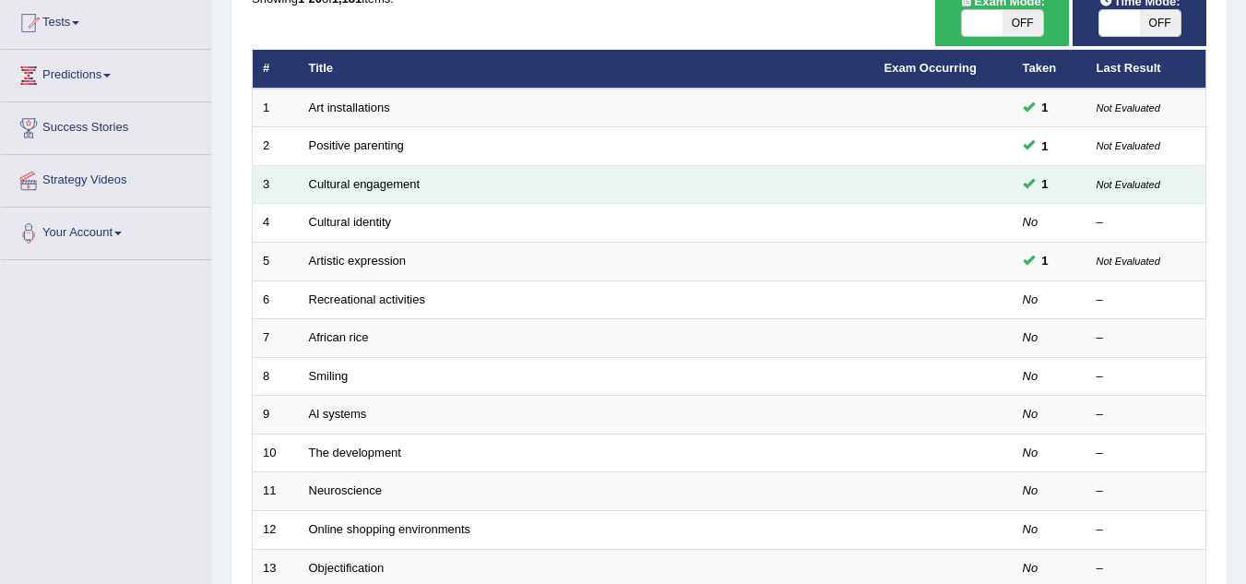
scroll to position [200, 0]
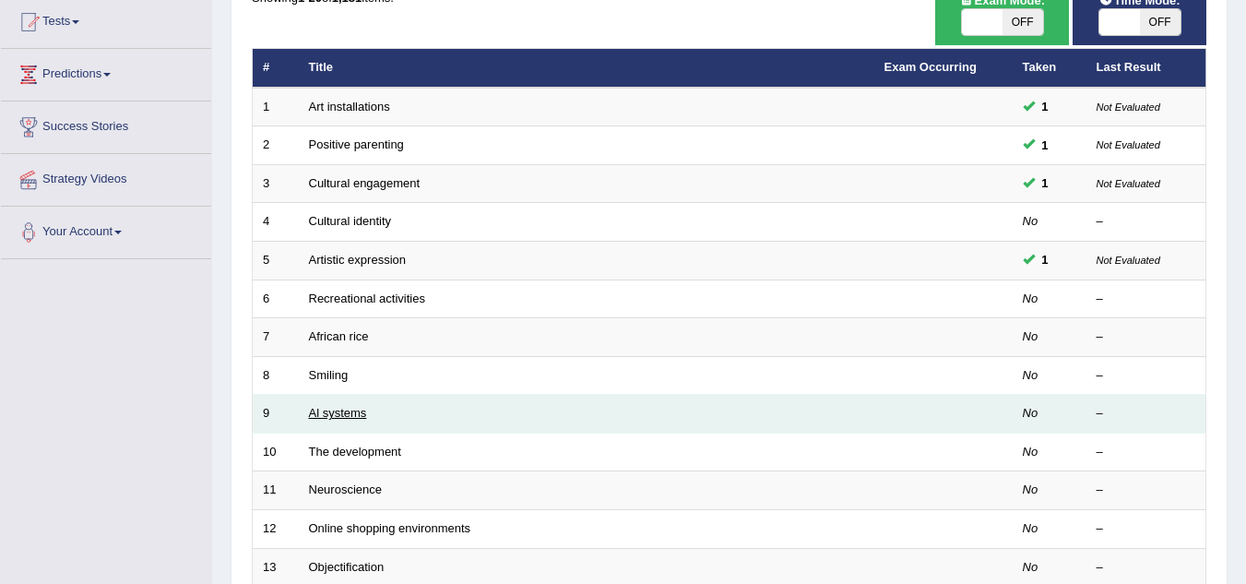
click at [337, 416] on link "Al systems" at bounding box center [338, 413] width 58 height 14
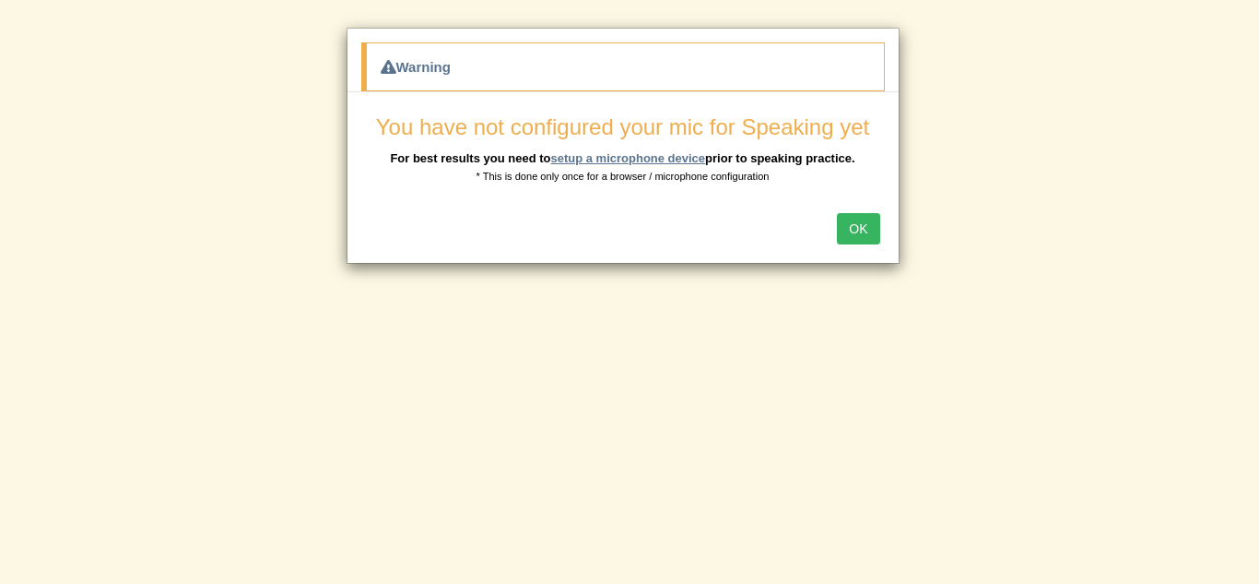
click at [629, 153] on link "setup a microphone device" at bounding box center [627, 158] width 155 height 14
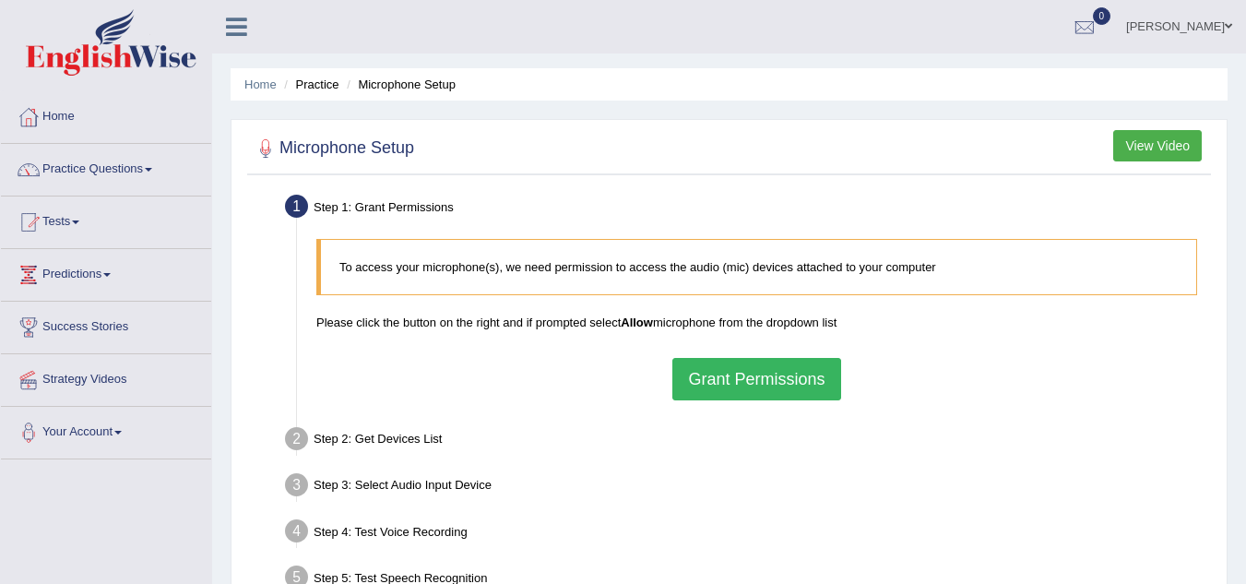
click at [734, 368] on button "Grant Permissions" at bounding box center [756, 379] width 168 height 42
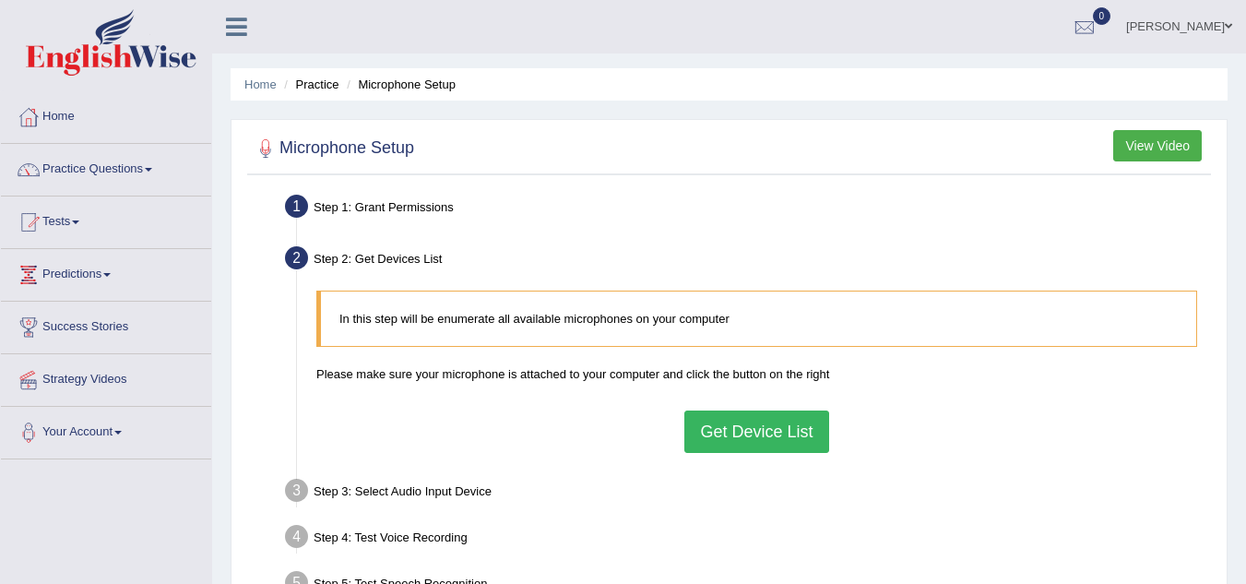
click at [764, 434] on button "Get Device List" at bounding box center [756, 431] width 144 height 42
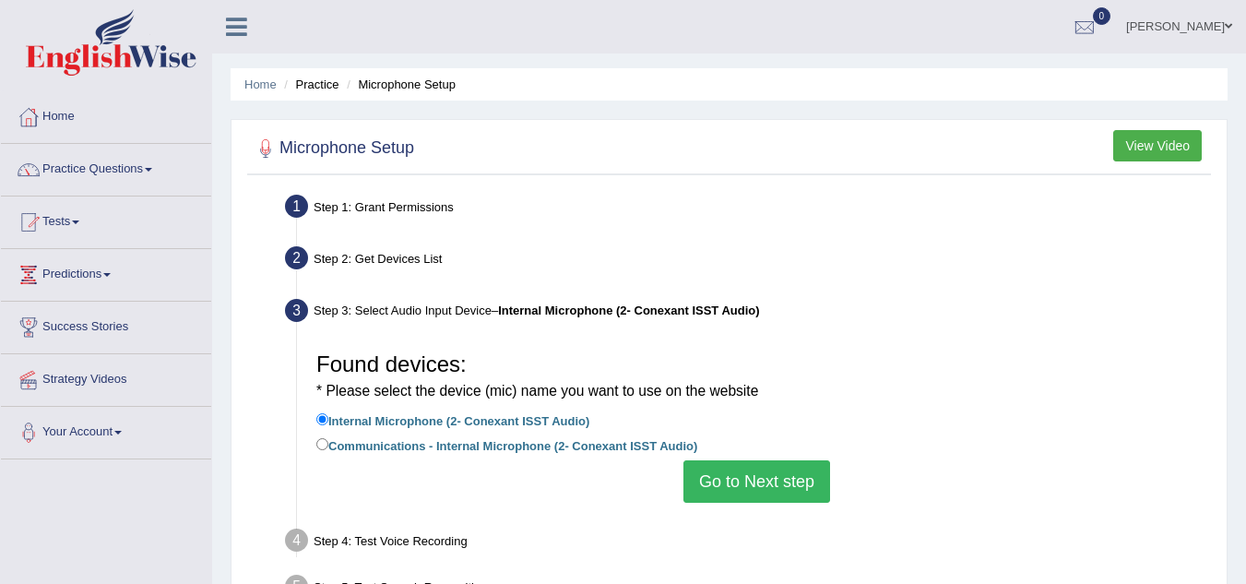
click at [741, 491] on button "Go to Next step" at bounding box center [756, 481] width 147 height 42
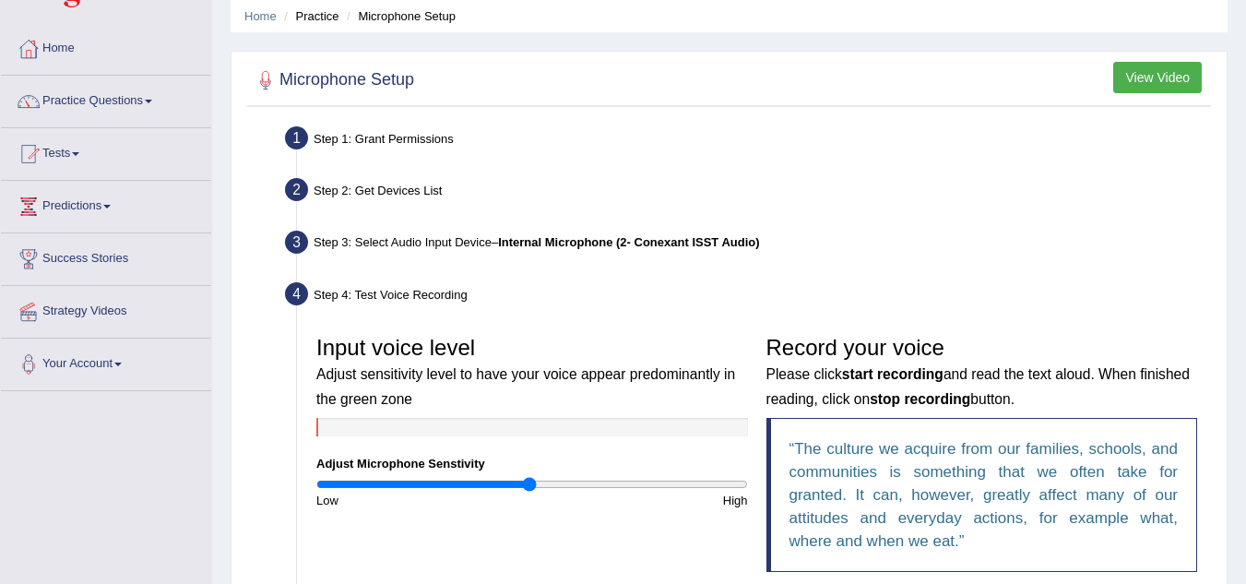
scroll to position [129, 0]
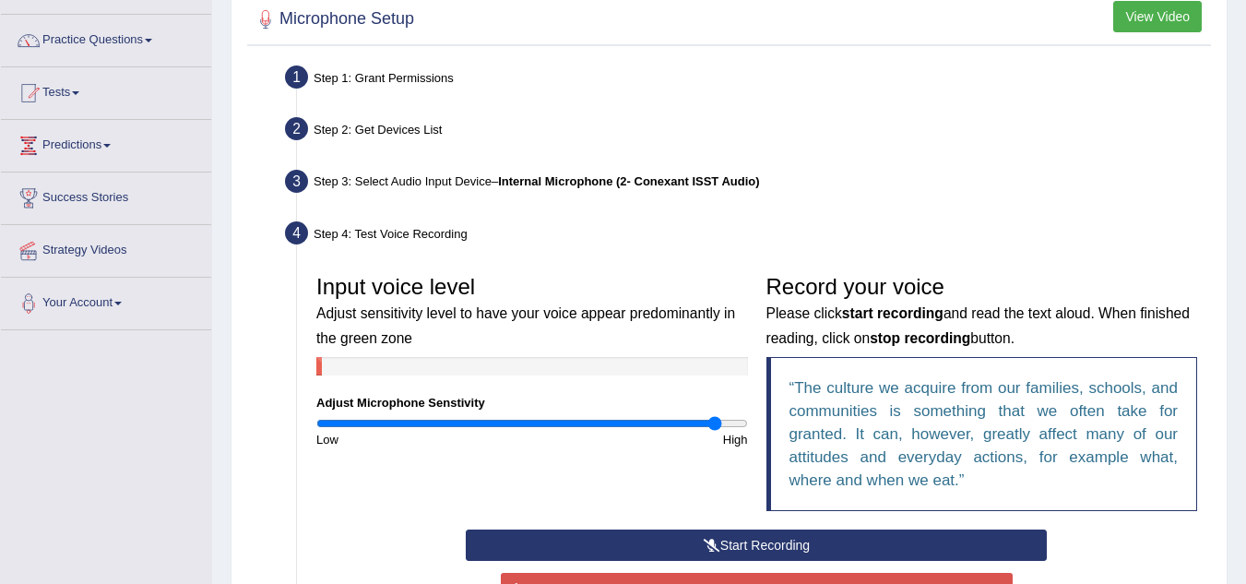
click at [715, 425] on input "range" at bounding box center [532, 423] width 432 height 15
click at [719, 425] on input "range" at bounding box center [532, 423] width 432 height 15
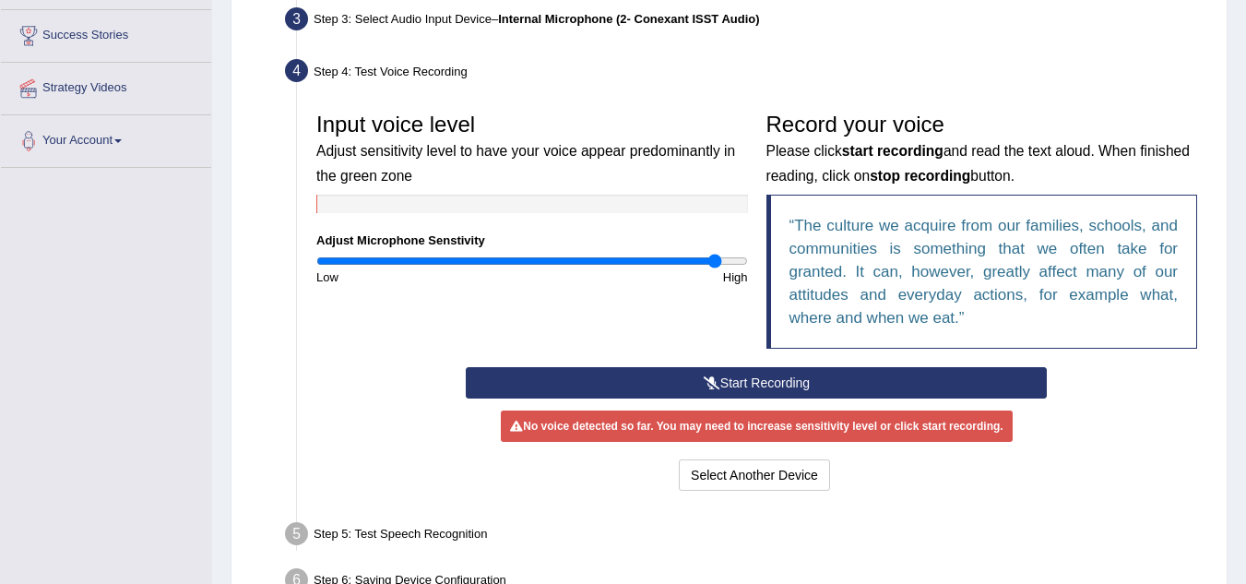
scroll to position [292, 0]
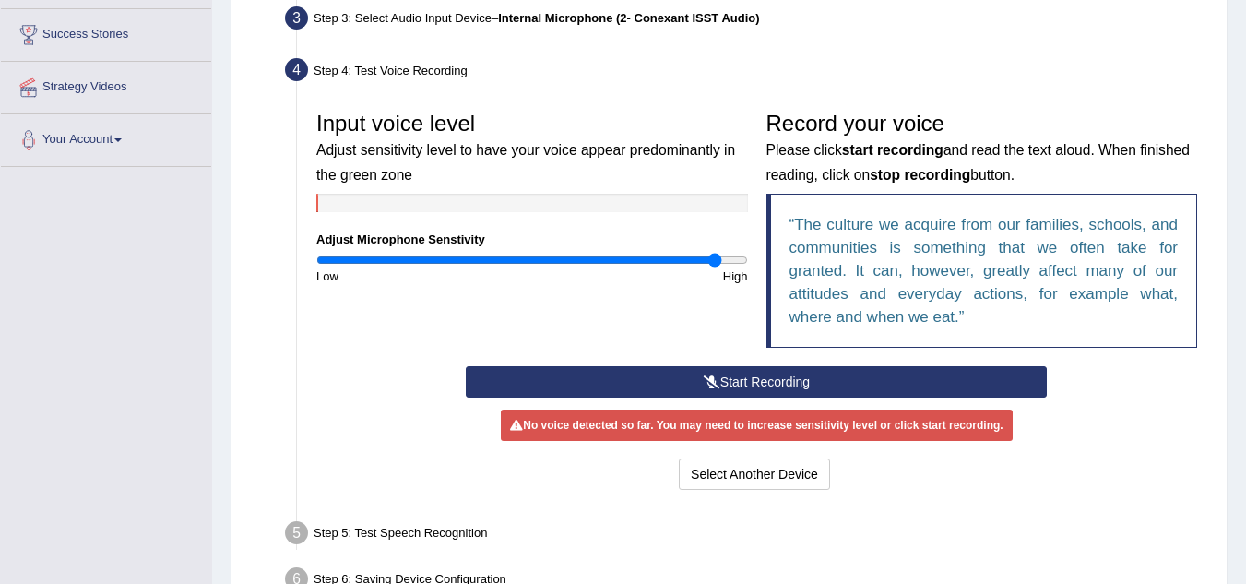
click at [697, 379] on button "Start Recording" at bounding box center [756, 381] width 581 height 31
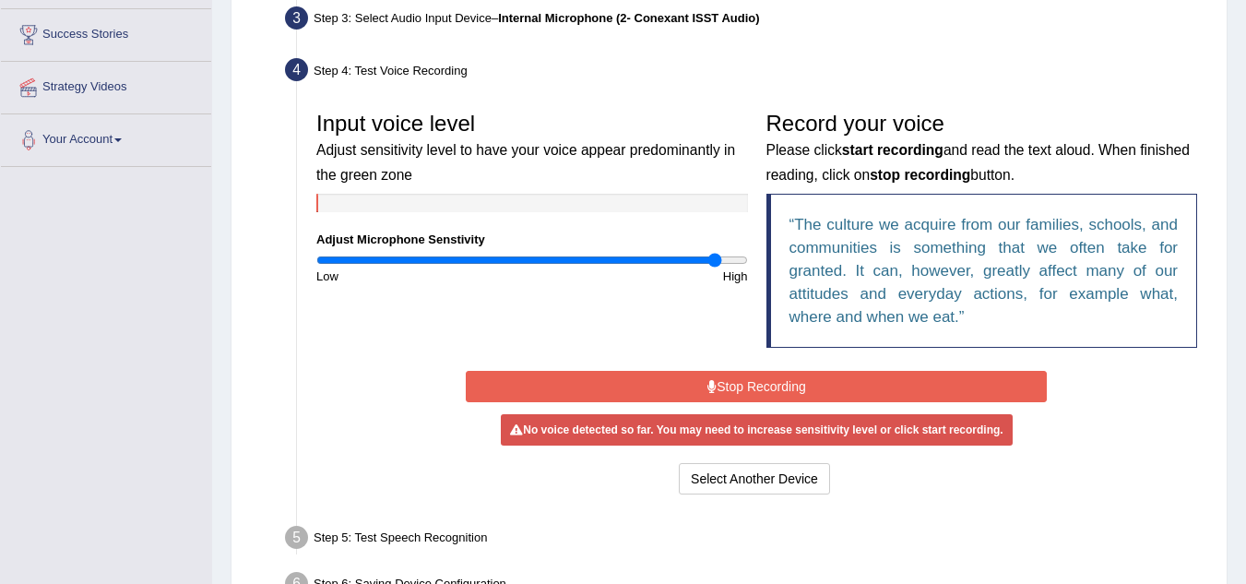
click at [697, 379] on button "Stop Recording" at bounding box center [756, 386] width 581 height 31
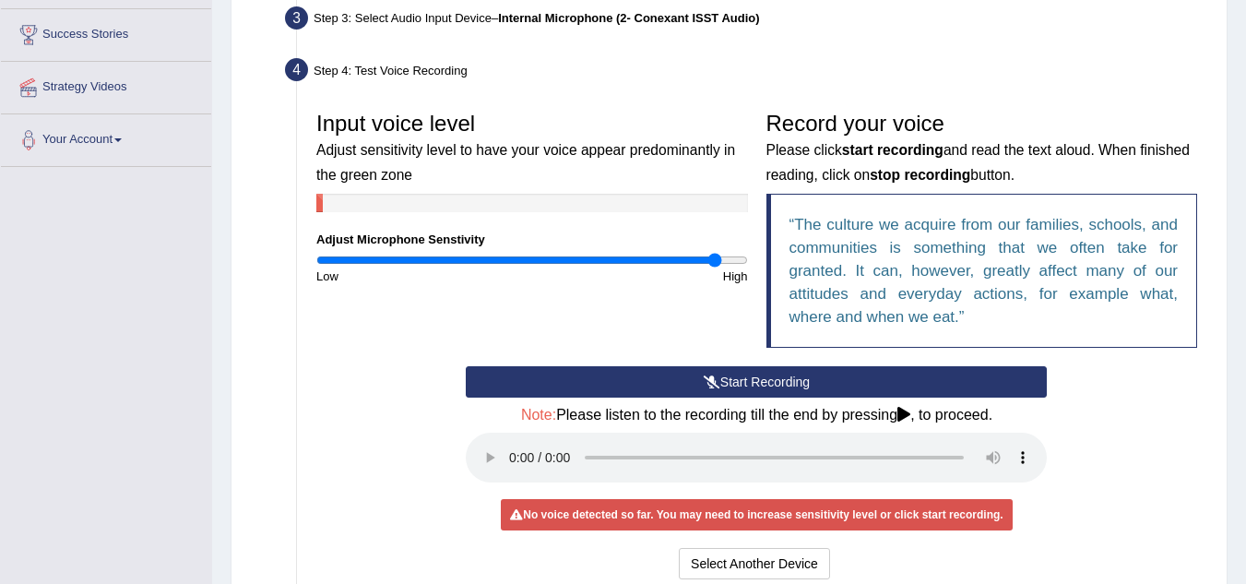
click at [697, 379] on button "Start Recording" at bounding box center [756, 381] width 581 height 31
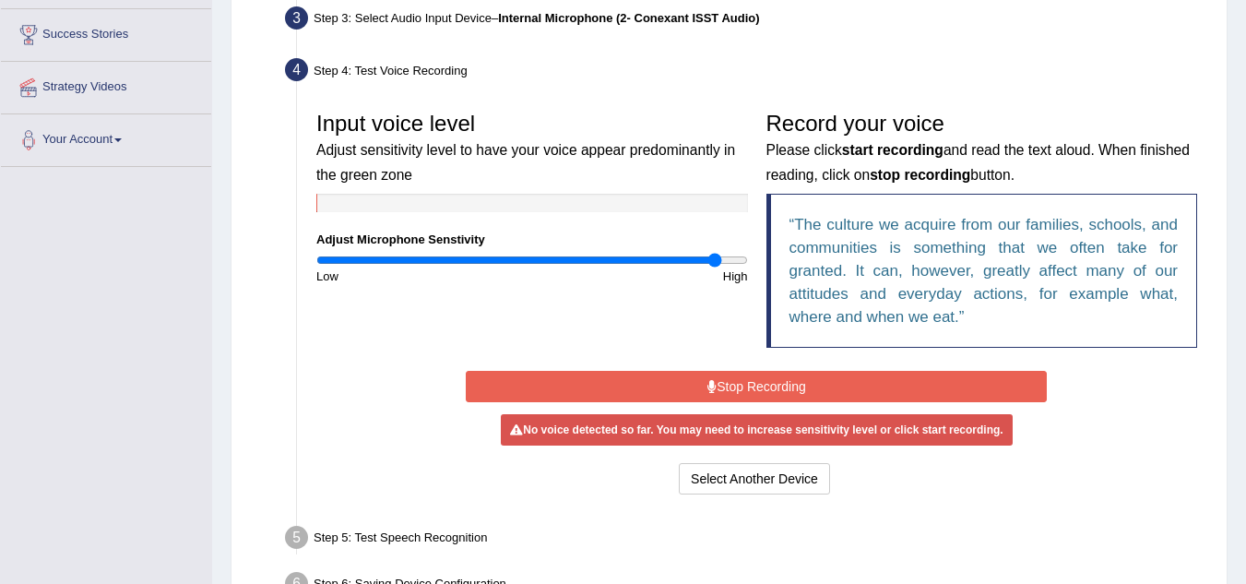
click at [697, 379] on button "Stop Recording" at bounding box center [756, 386] width 581 height 31
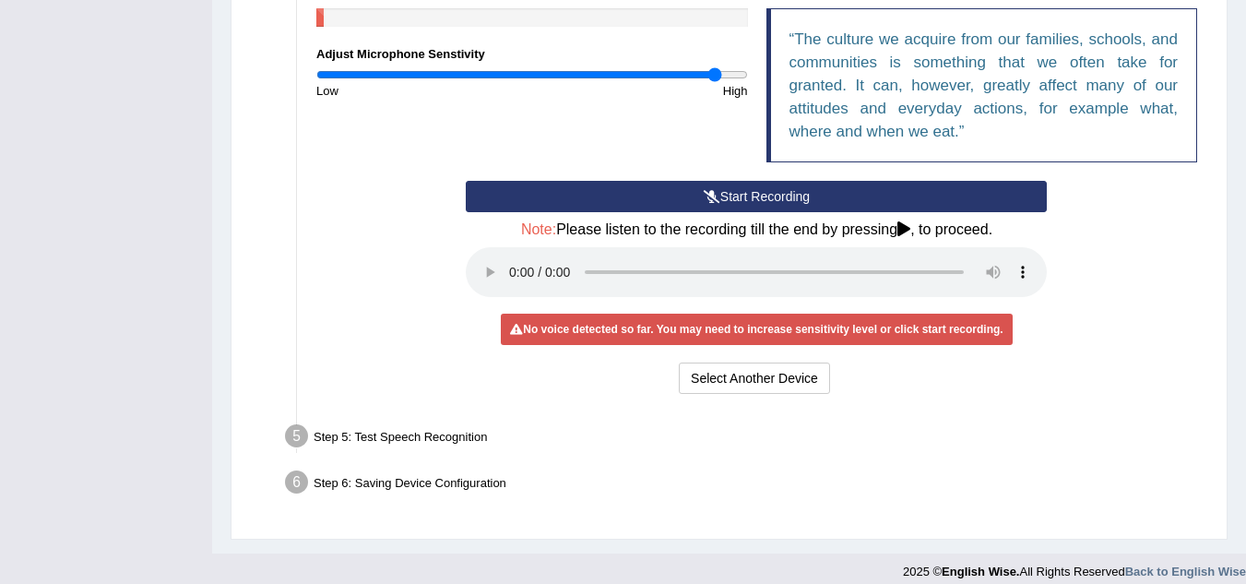
scroll to position [493, 0]
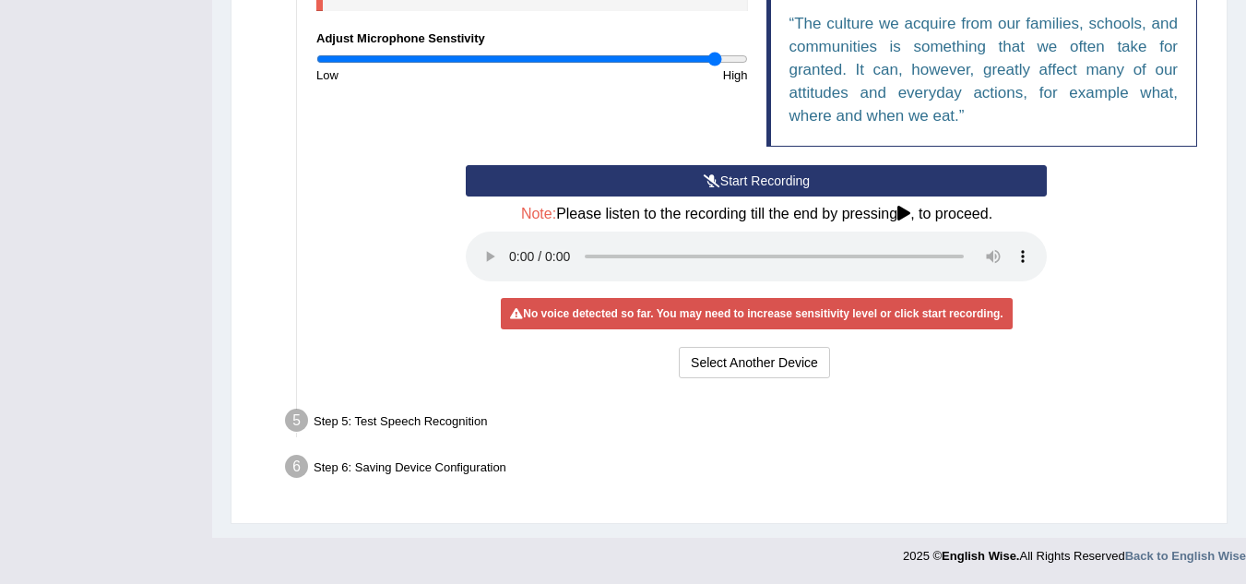
click at [670, 179] on button "Start Recording" at bounding box center [756, 180] width 581 height 31
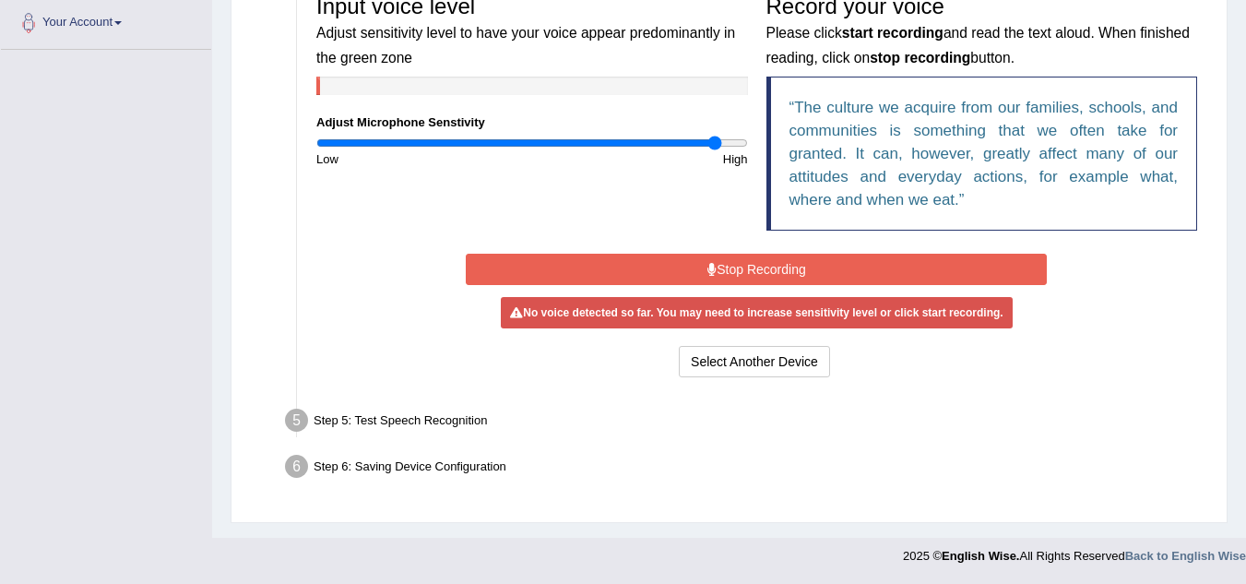
scroll to position [409, 0]
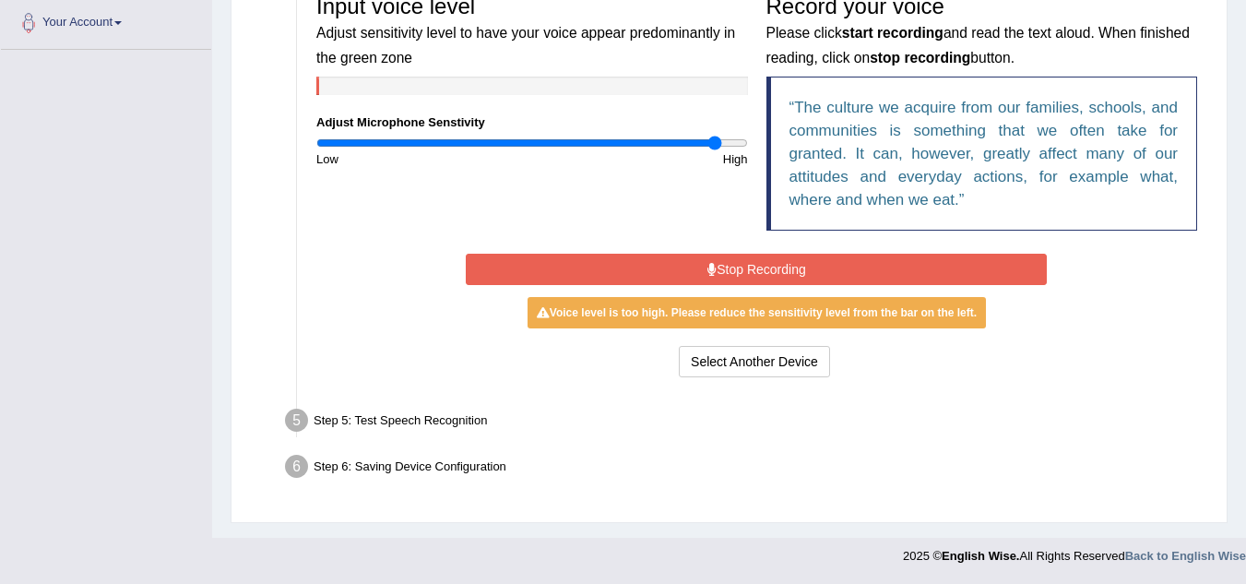
click at [707, 257] on button "Stop Recording" at bounding box center [756, 269] width 581 height 31
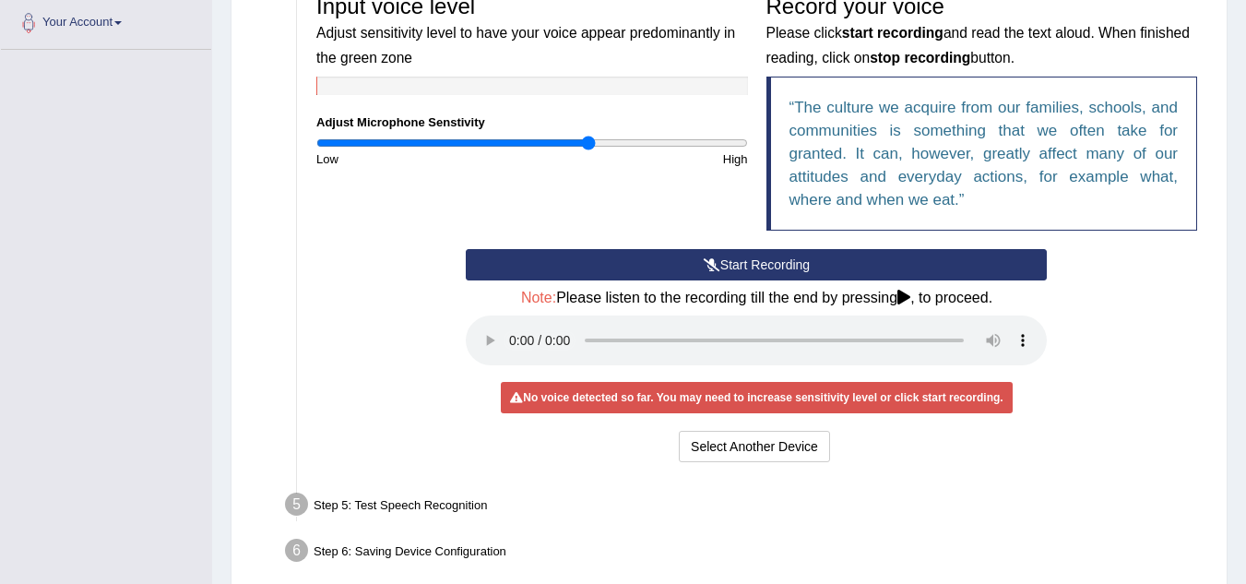
type input "1.28"
click at [588, 138] on input "range" at bounding box center [532, 143] width 432 height 15
click at [1049, 390] on div "Start Recording Stop Recording Note: Please listen to the recording till the en…" at bounding box center [755, 358] width 599 height 218
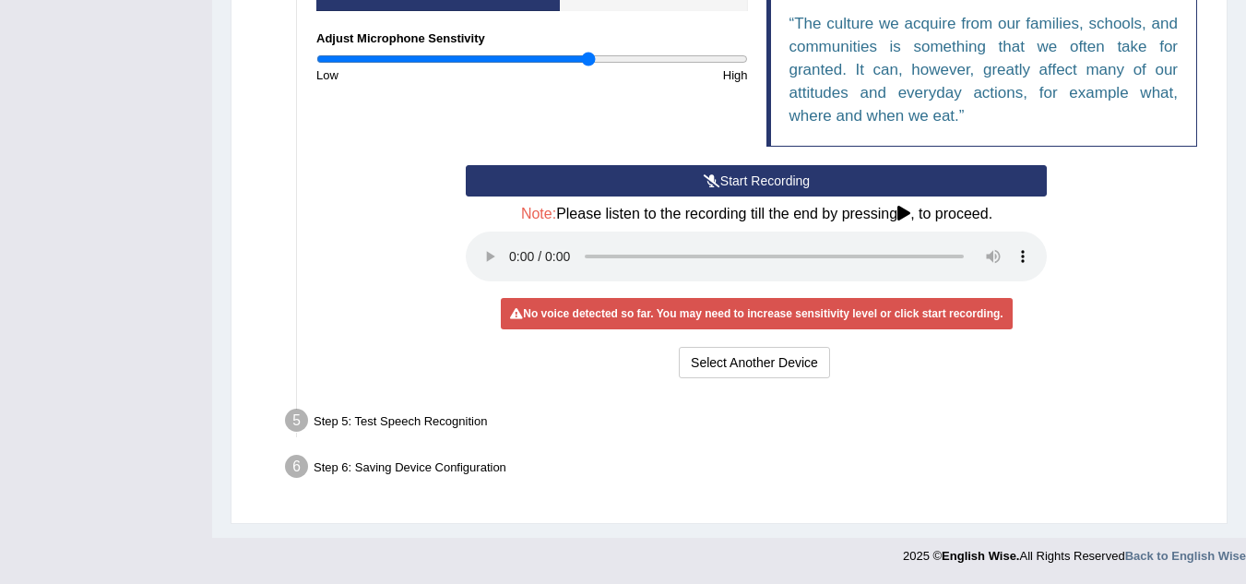
click at [384, 475] on div "Step 6: Saving Device Configuration" at bounding box center [747, 469] width 941 height 41
click at [738, 353] on button "Select Another Device" at bounding box center [754, 362] width 151 height 31
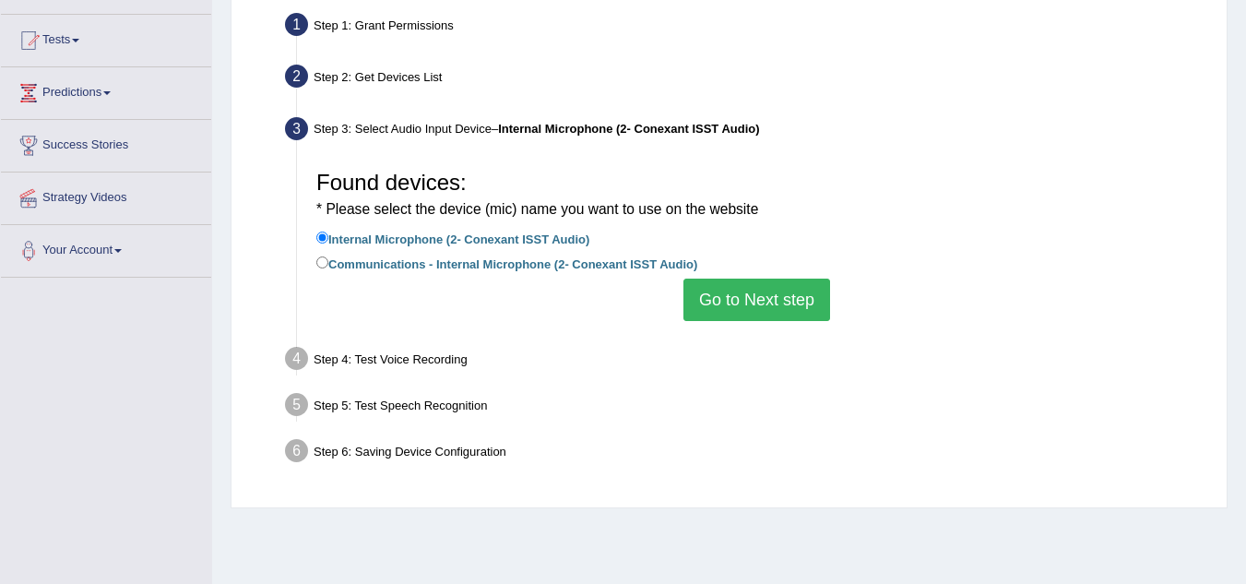
scroll to position [181, 0]
click at [781, 321] on button "Go to Next step" at bounding box center [756, 300] width 147 height 42
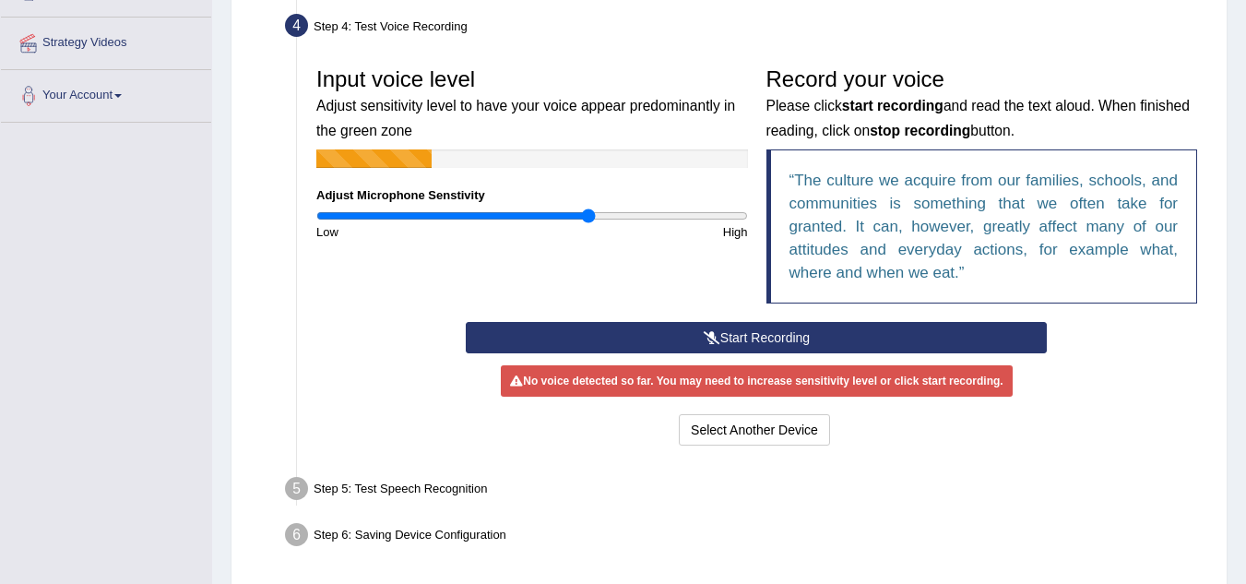
scroll to position [339, 0]
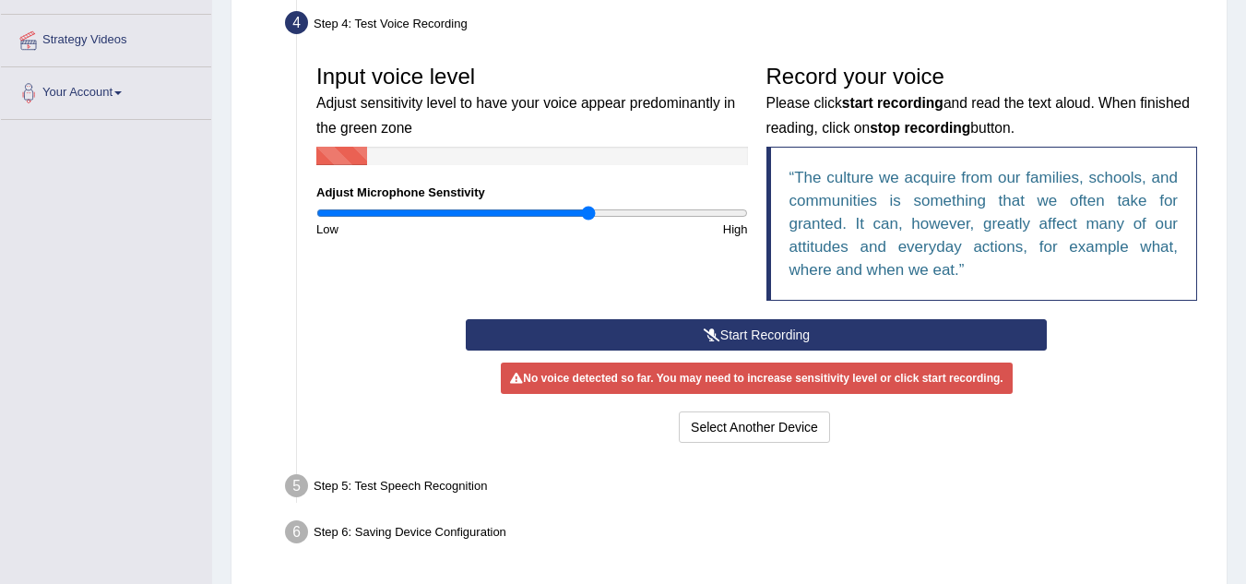
click at [372, 495] on div "Step 5: Test Speech Recognition" at bounding box center [747, 488] width 941 height 41
click at [373, 489] on div "Step 5: Test Speech Recognition" at bounding box center [747, 488] width 941 height 41
click at [556, 513] on ul "Step 1: Grant Permissions To access your microphone(s), we need permission to a…" at bounding box center [729, 202] width 954 height 704
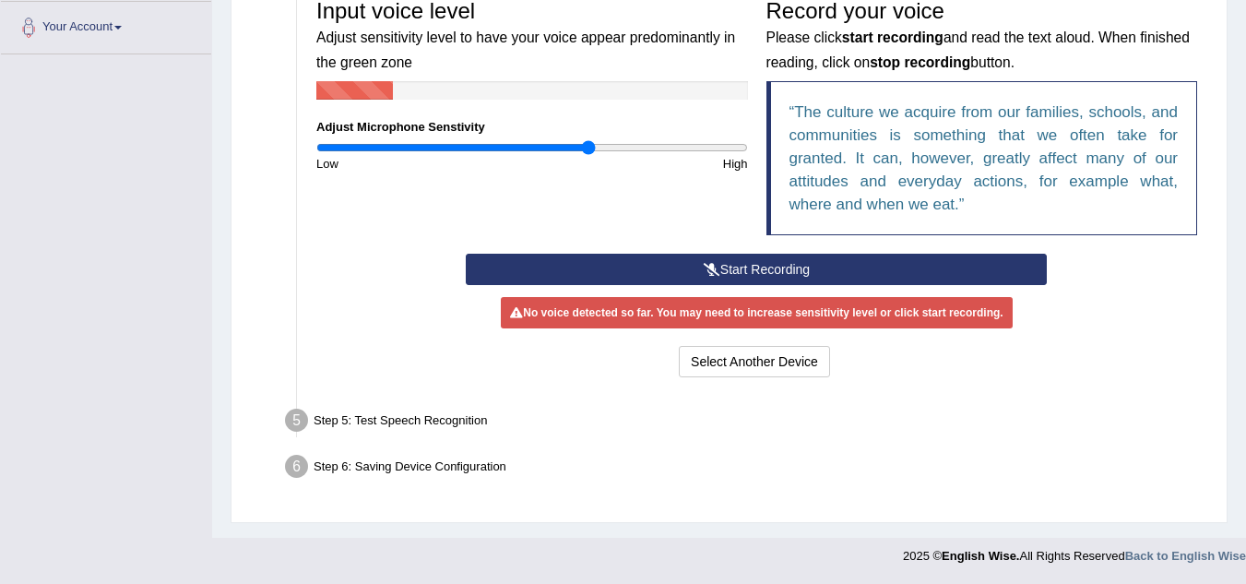
click at [871, 266] on button "Start Recording" at bounding box center [756, 269] width 581 height 31
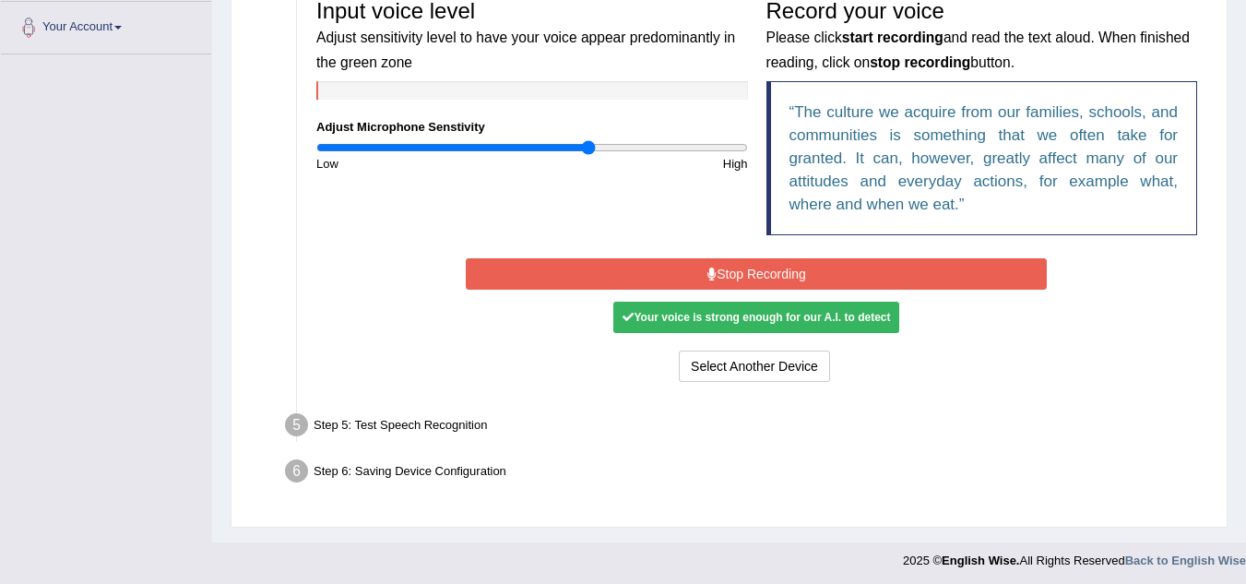
click at [598, 444] on div "Step 5: Test Speech Recognition" at bounding box center [747, 428] width 941 height 41
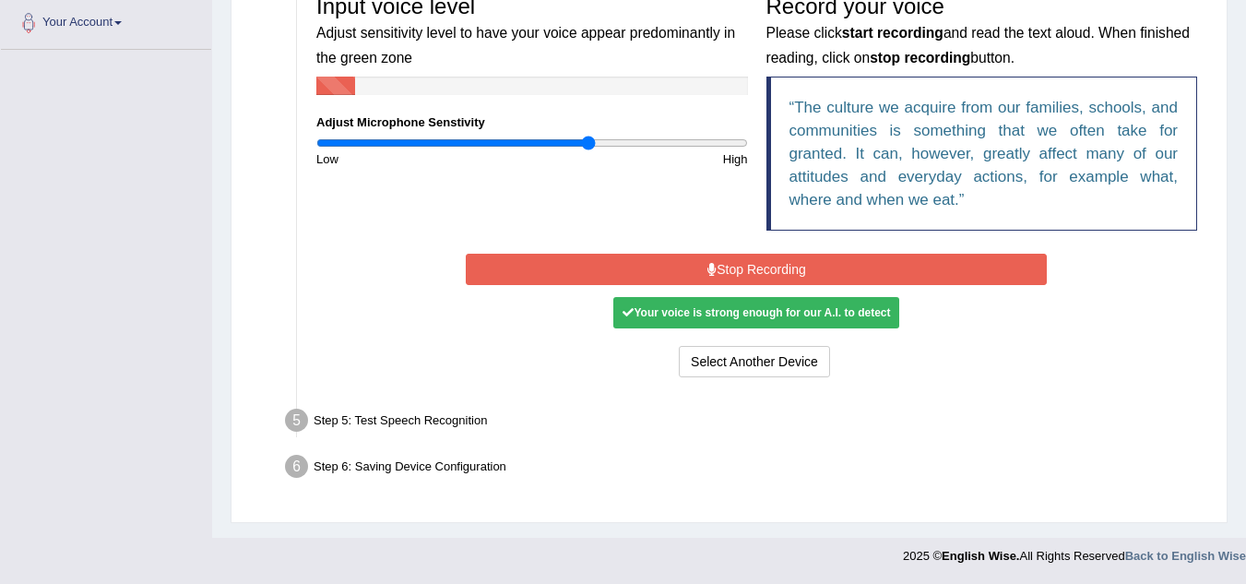
click at [472, 464] on div "Step 6: Saving Device Configuration" at bounding box center [747, 469] width 941 height 41
click at [541, 460] on div "Step 6: Saving Device Configuration" at bounding box center [747, 469] width 941 height 41
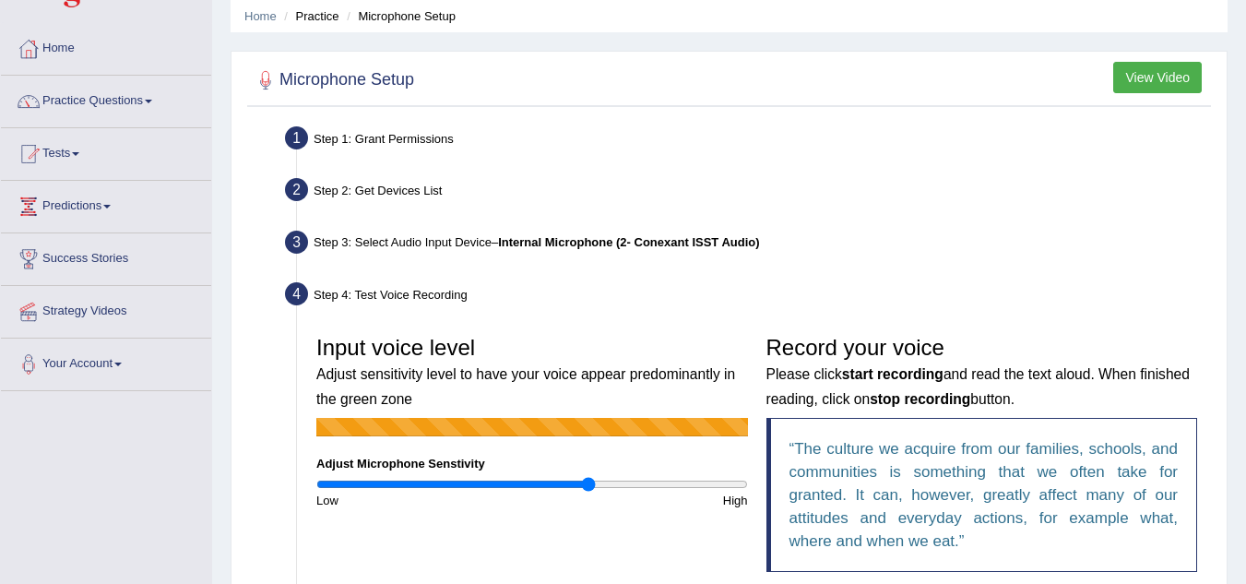
scroll to position [0, 0]
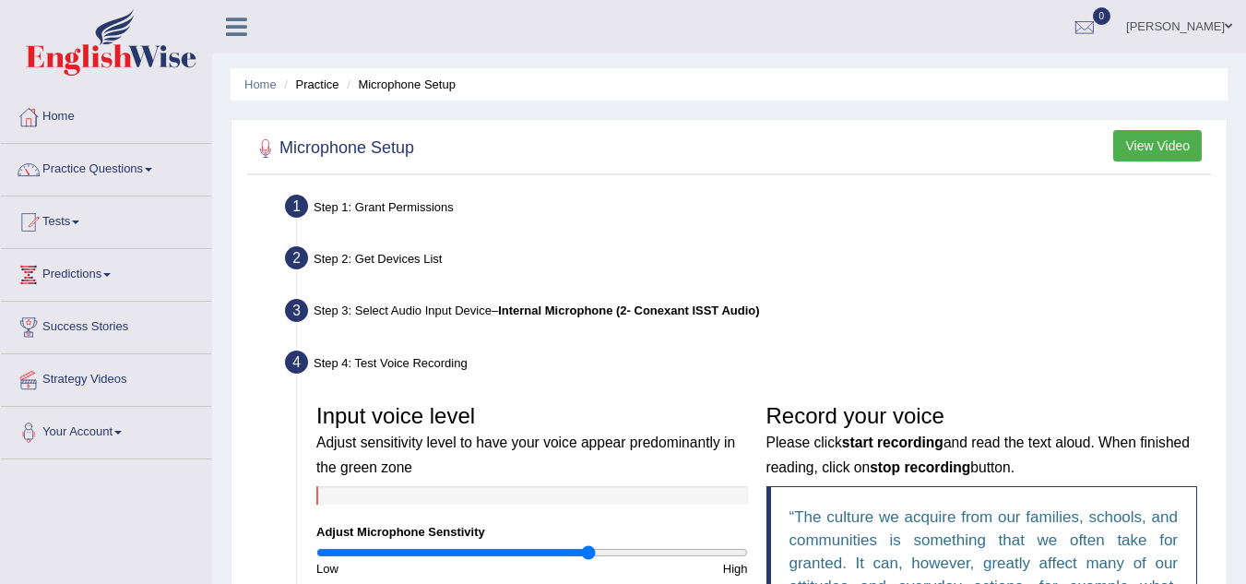
click at [122, 161] on link "Practice Questions" at bounding box center [106, 167] width 210 height 46
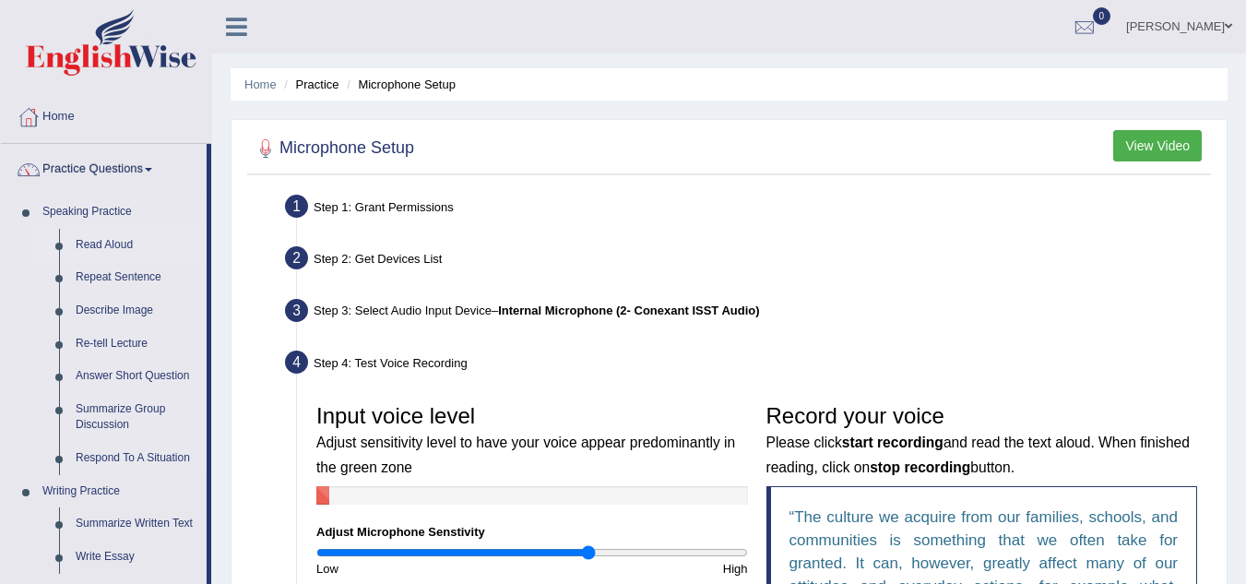
click at [104, 238] on link "Read Aloud" at bounding box center [136, 245] width 139 height 33
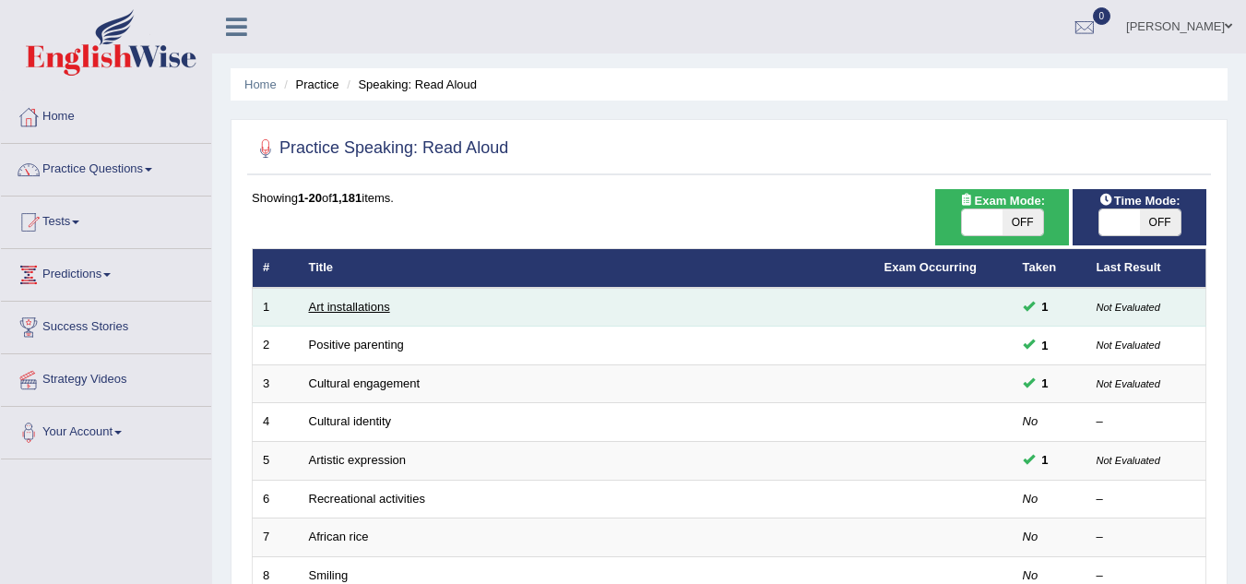
click at [337, 306] on link "Art installations" at bounding box center [349, 307] width 81 height 14
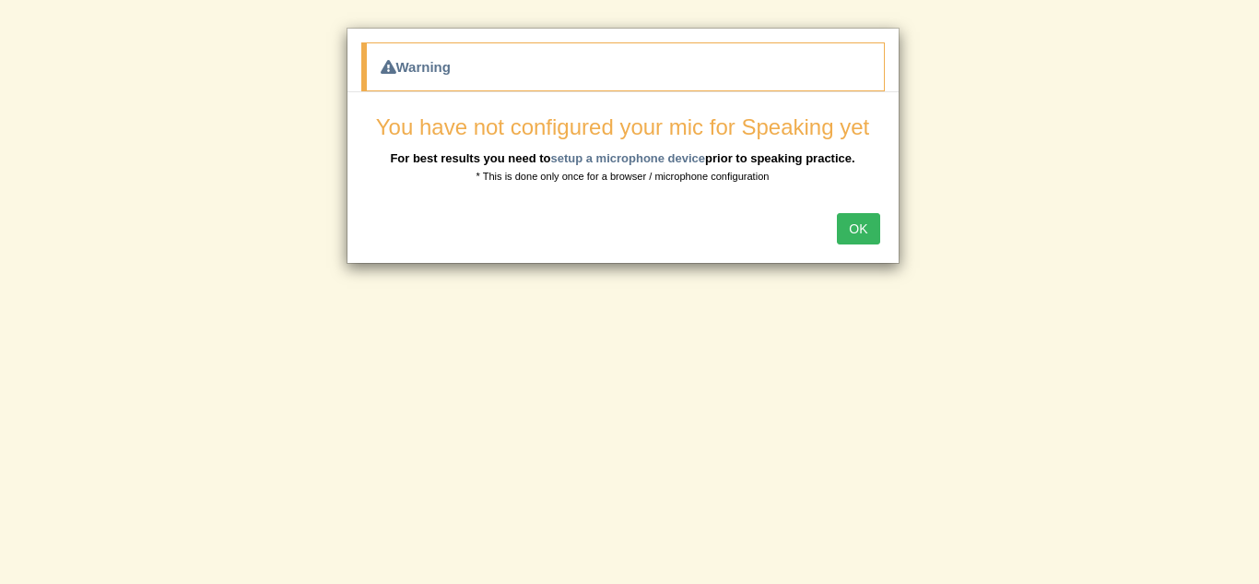
click at [639, 142] on div "You have not configured your mic for Speaking yet For best results you need to …" at bounding box center [623, 149] width 524 height 69
click at [639, 159] on link "setup a microphone device" at bounding box center [627, 158] width 155 height 14
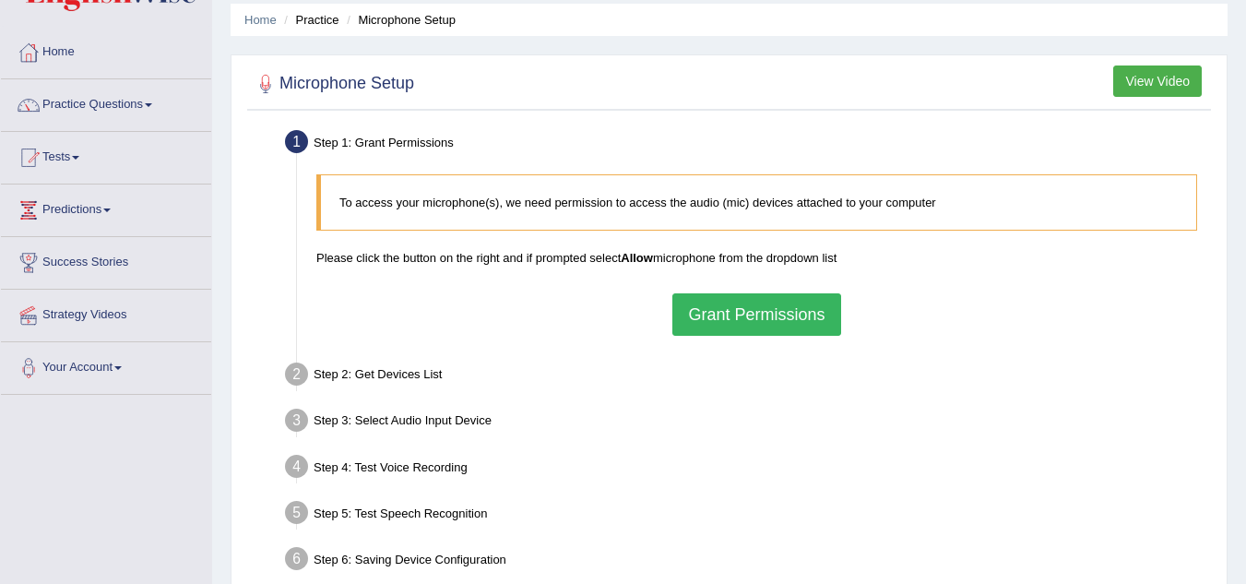
scroll to position [67, 0]
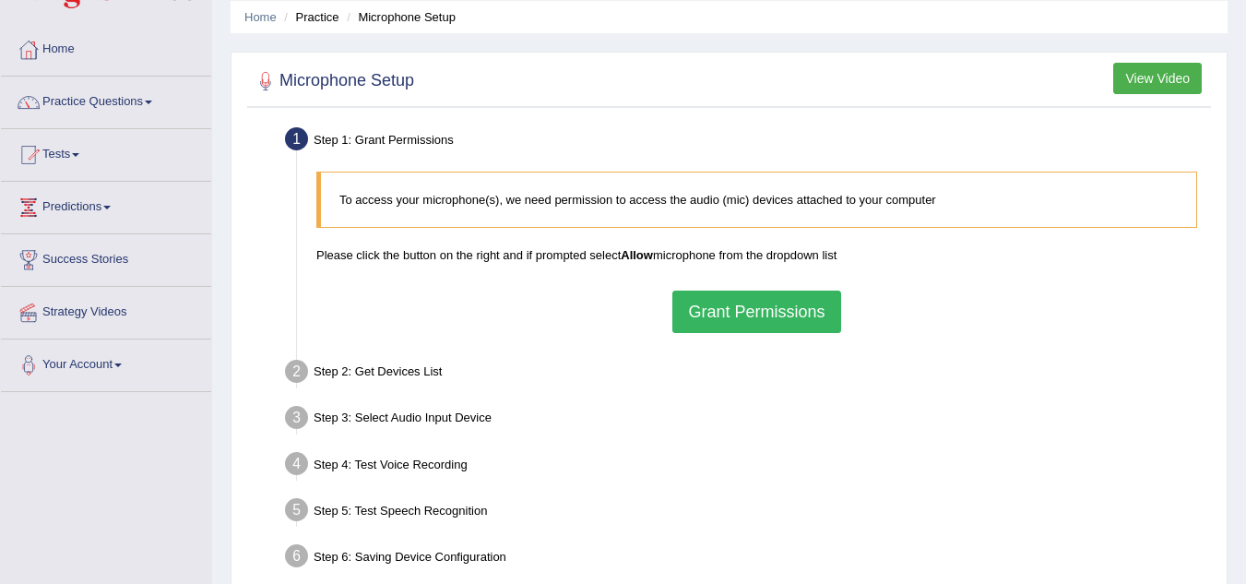
click at [766, 309] on button "Grant Permissions" at bounding box center [756, 311] width 168 height 42
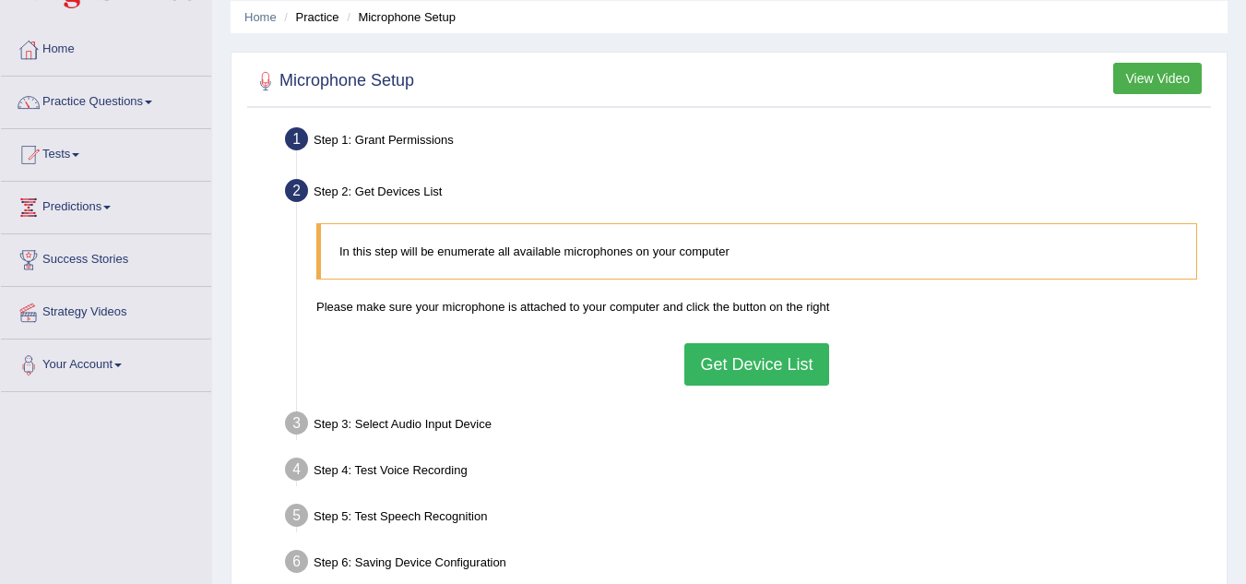
click at [751, 347] on button "Get Device List" at bounding box center [756, 364] width 144 height 42
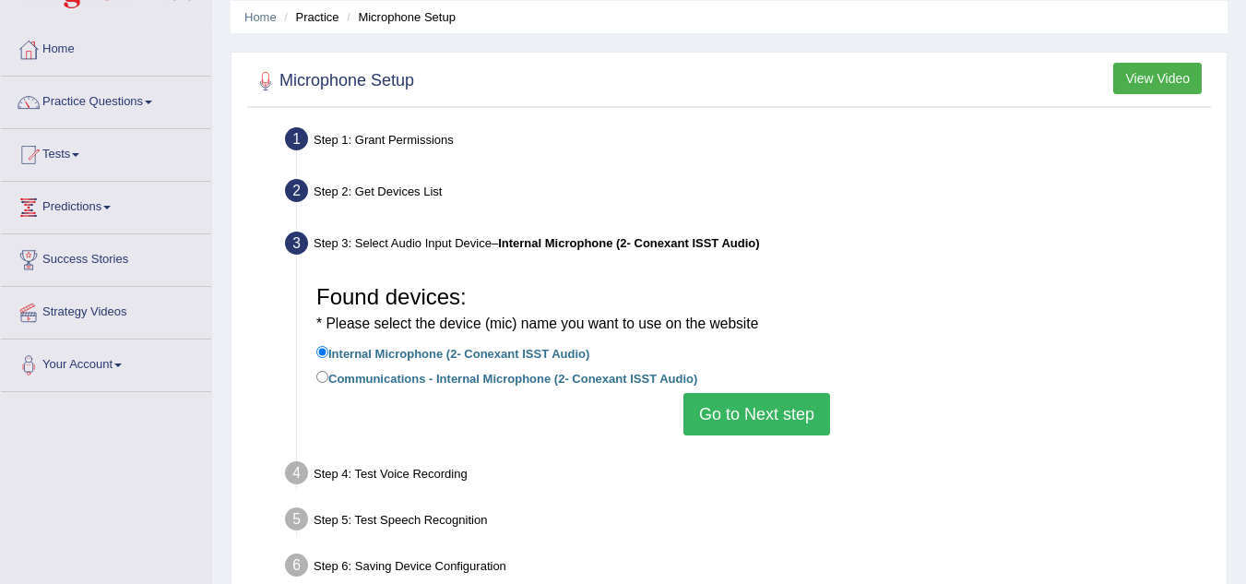
click at [352, 373] on label "Communications - Internal Microphone (2- Conexant ISST Audio)" at bounding box center [506, 377] width 381 height 20
click at [328, 373] on input "Communications - Internal Microphone (2- Conexant ISST Audio)" at bounding box center [322, 377] width 12 height 12
radio input "true"
click at [727, 410] on button "Go to Next step" at bounding box center [756, 414] width 147 height 42
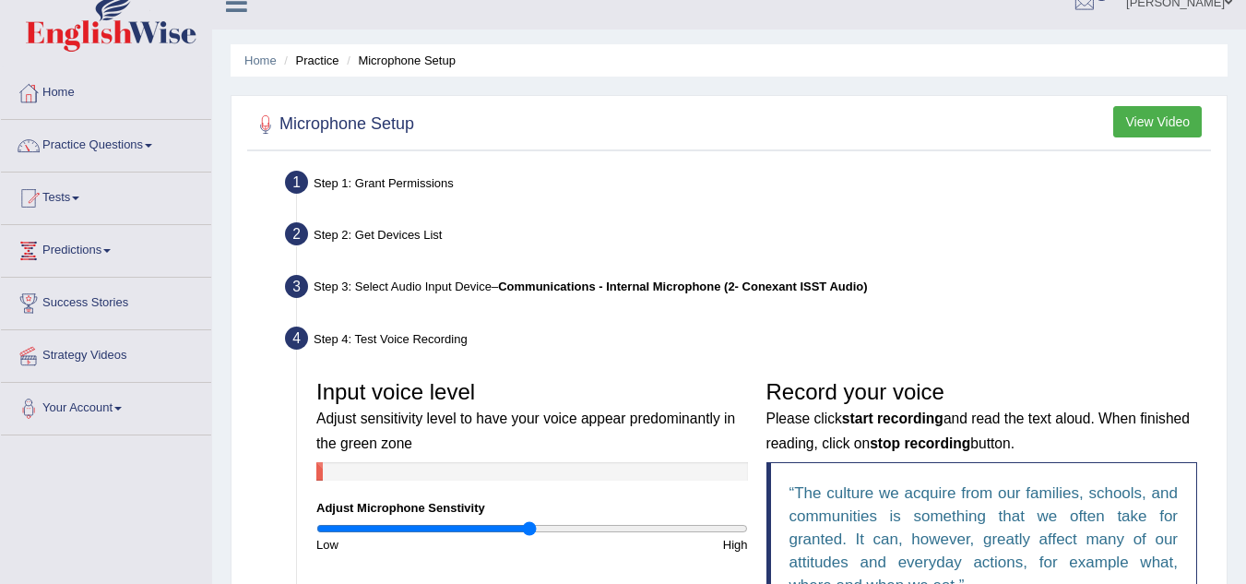
scroll to position [0, 0]
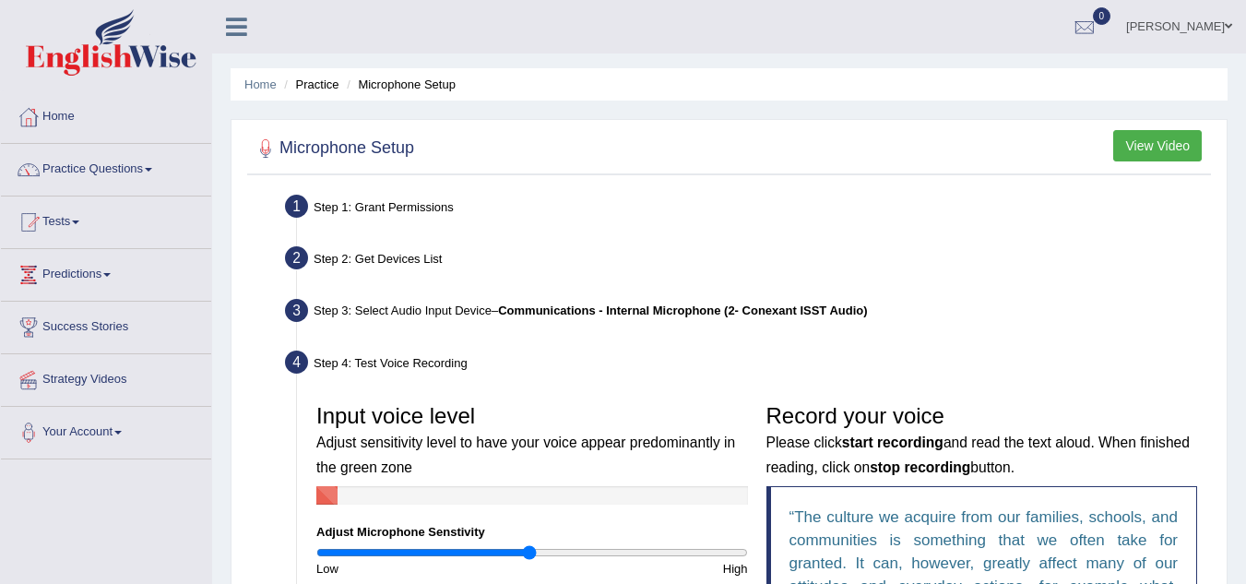
click at [1212, 11] on link "[PERSON_NAME]" at bounding box center [1179, 24] width 134 height 48
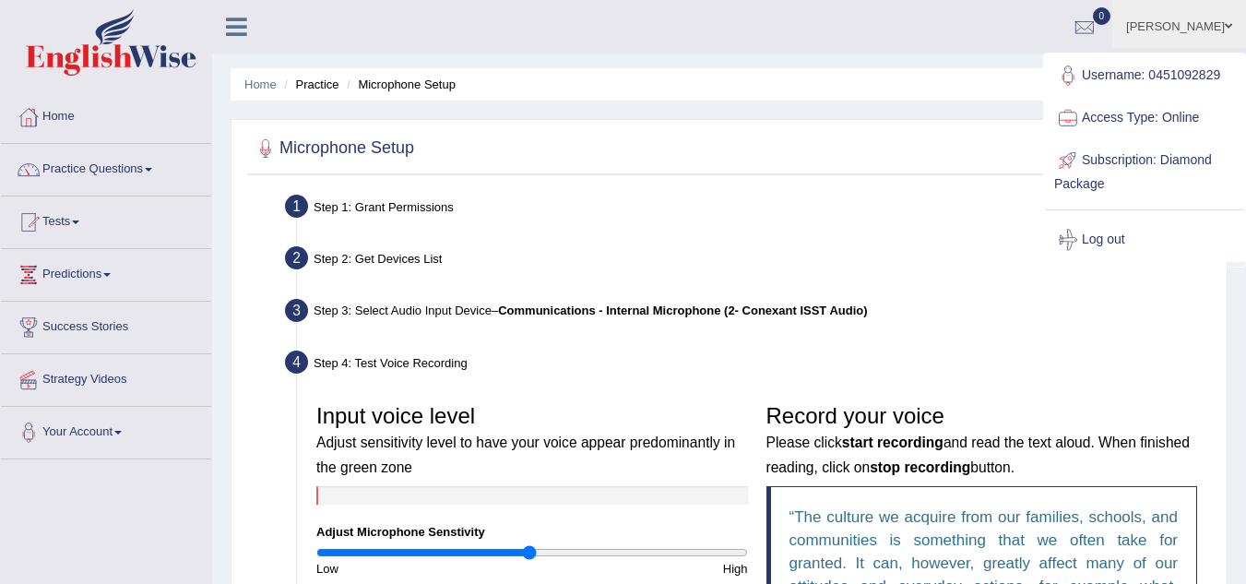
drag, startPoint x: 1022, startPoint y: 52, endPoint x: 1236, endPoint y: -56, distance: 239.6
click at [1236, 0] on html "Toggle navigation Home Practice Questions Speaking Practice Read Aloud Repeat S…" at bounding box center [623, 292] width 1246 height 584
